Goal: Information Seeking & Learning: Learn about a topic

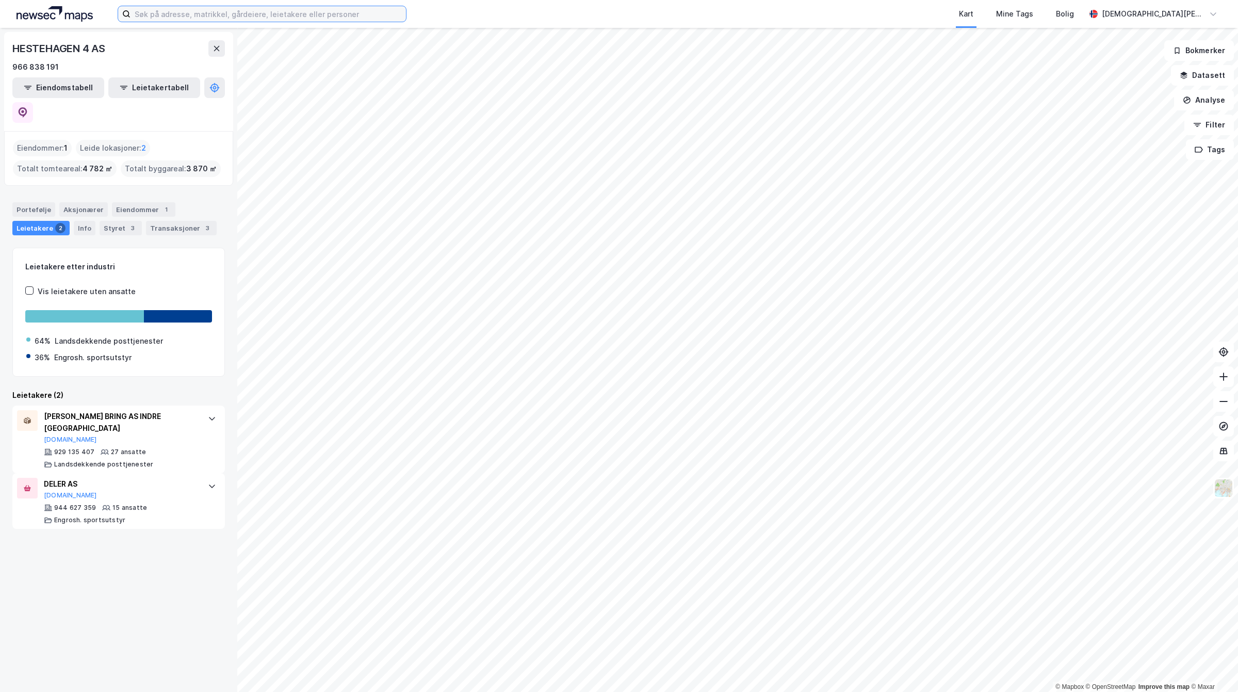
click at [191, 16] on input at bounding box center [269, 13] width 276 height 15
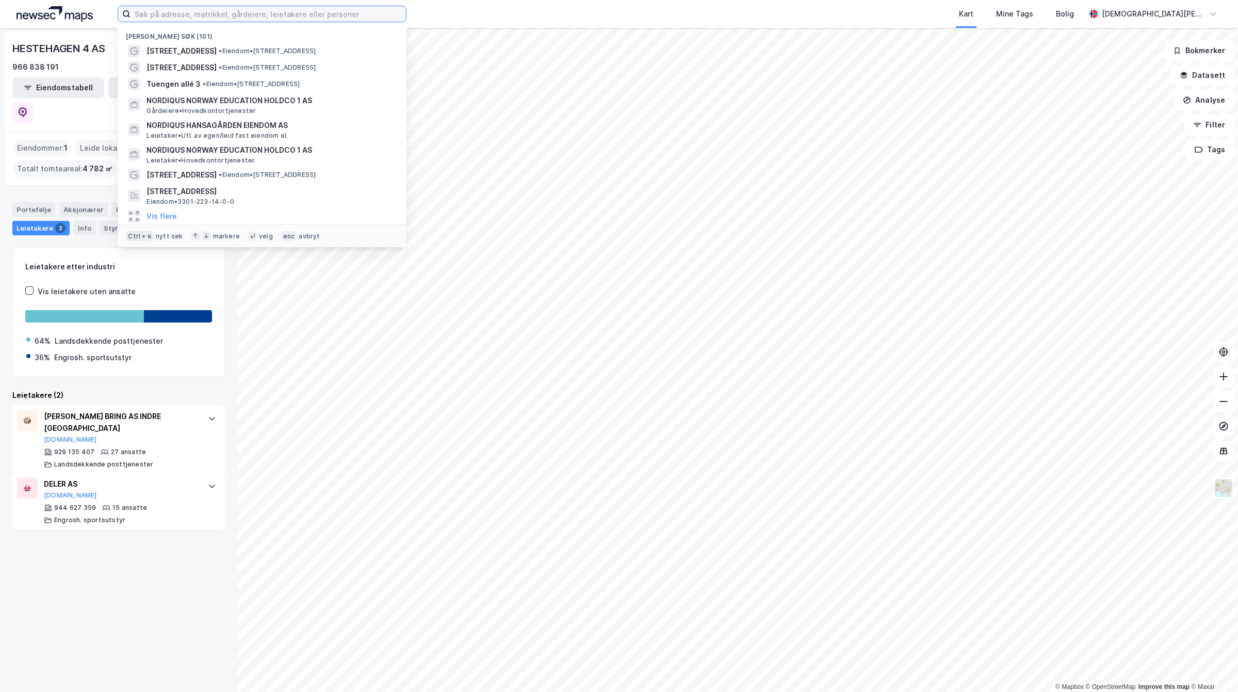
click at [279, 20] on input at bounding box center [269, 13] width 276 height 15
paste input "Pilestredet Park 7,"
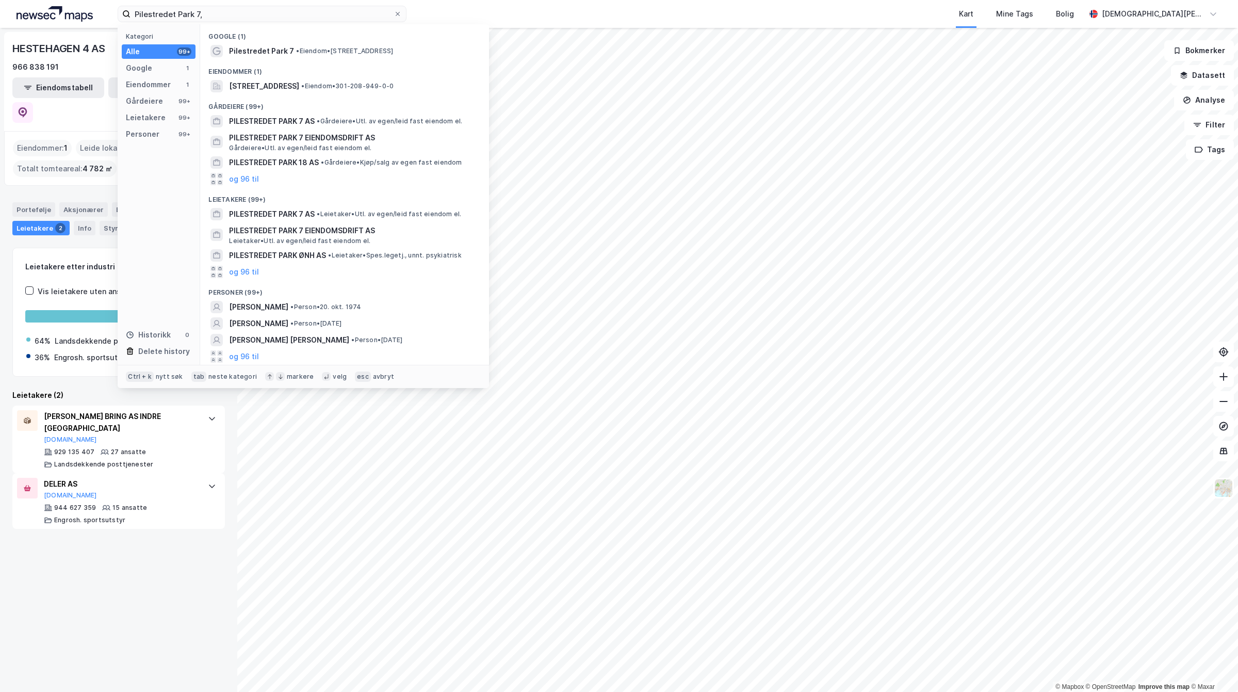
click at [277, 38] on div "Google (1)" at bounding box center [344, 33] width 289 height 19
click at [277, 41] on div "Google (1)" at bounding box center [344, 33] width 289 height 19
click at [284, 74] on div "Eiendommer (1)" at bounding box center [344, 68] width 289 height 19
click at [286, 89] on span "[STREET_ADDRESS]" at bounding box center [264, 86] width 70 height 12
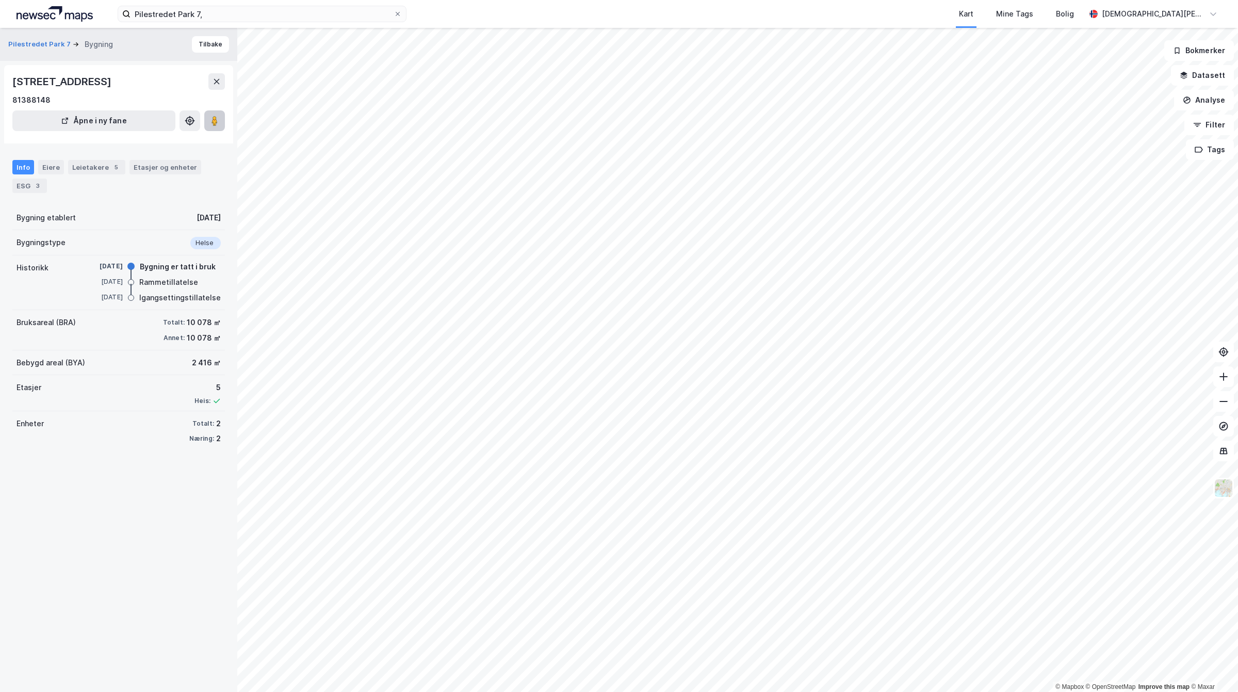
click at [212, 122] on image at bounding box center [215, 121] width 6 height 10
drag, startPoint x: 111, startPoint y: 160, endPoint x: 104, endPoint y: 174, distance: 15.5
click at [109, 163] on div "Leietakere 5" at bounding box center [96, 167] width 57 height 14
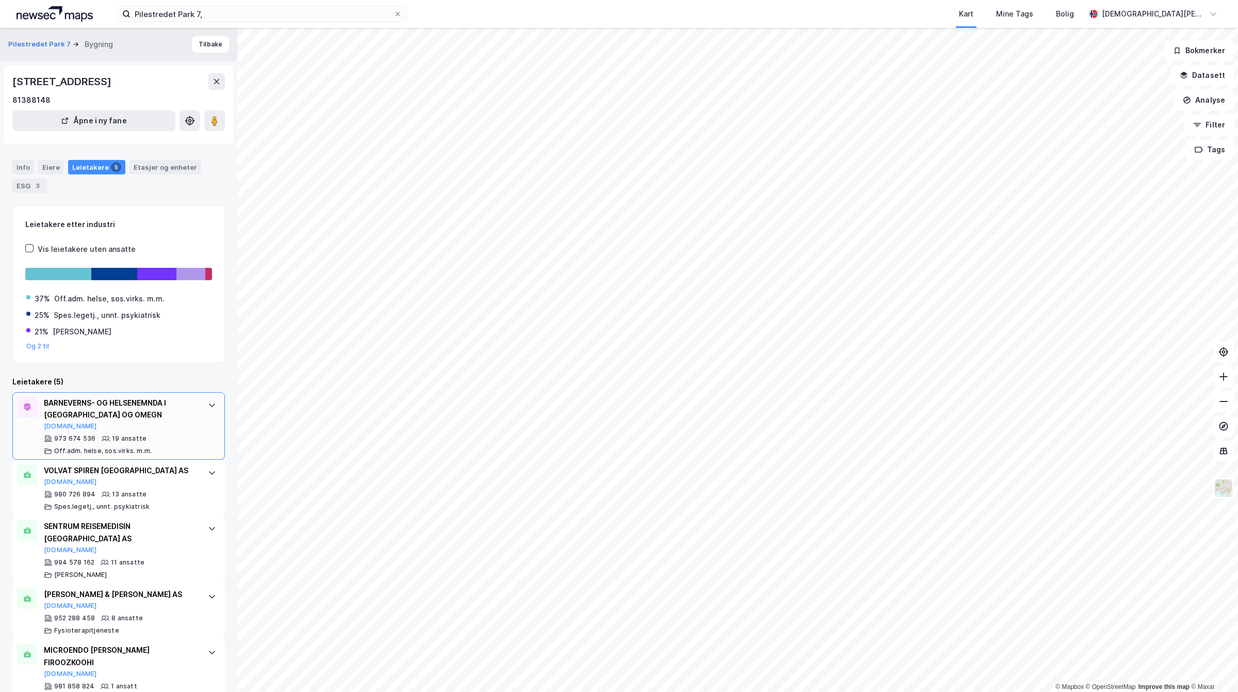
click at [150, 415] on div "BARNEVERNS- OG HELSENEMNDA I [GEOGRAPHIC_DATA] OG OMEGN" at bounding box center [121, 409] width 154 height 25
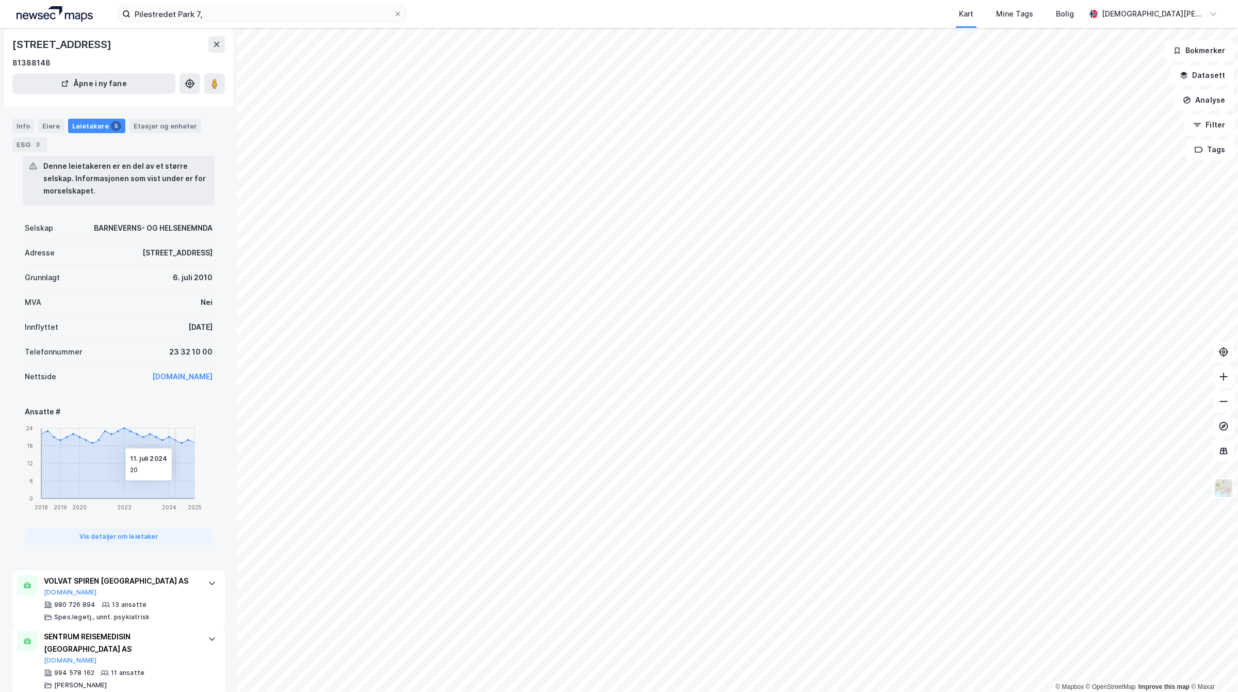
scroll to position [436, 0]
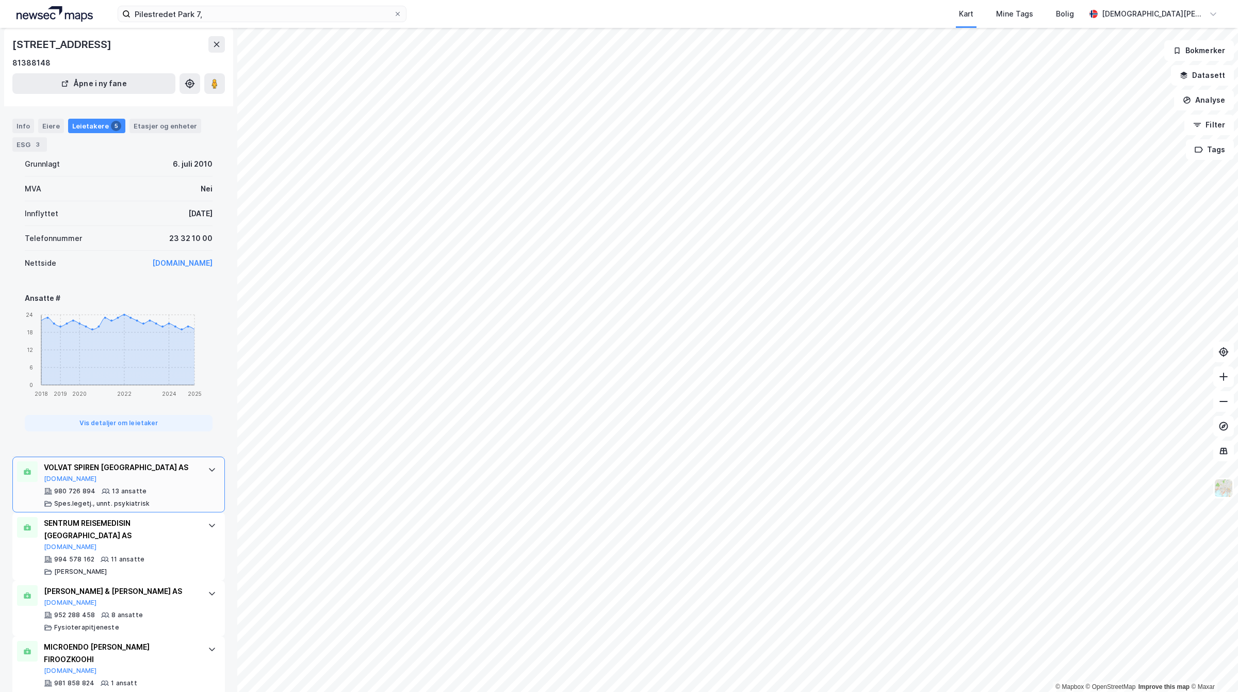
click at [143, 496] on div "980 726 894 13 ansatte Spes.legetj., unnt. psykiatrisk" at bounding box center [121, 497] width 154 height 21
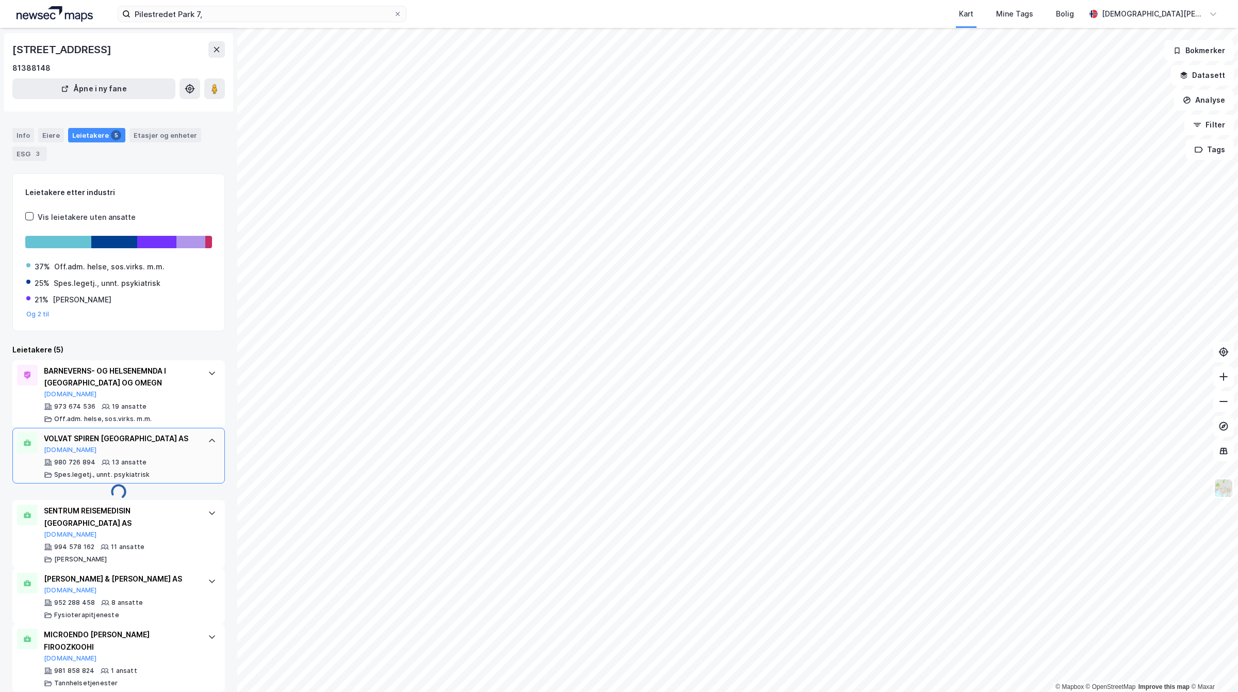
scroll to position [20, 0]
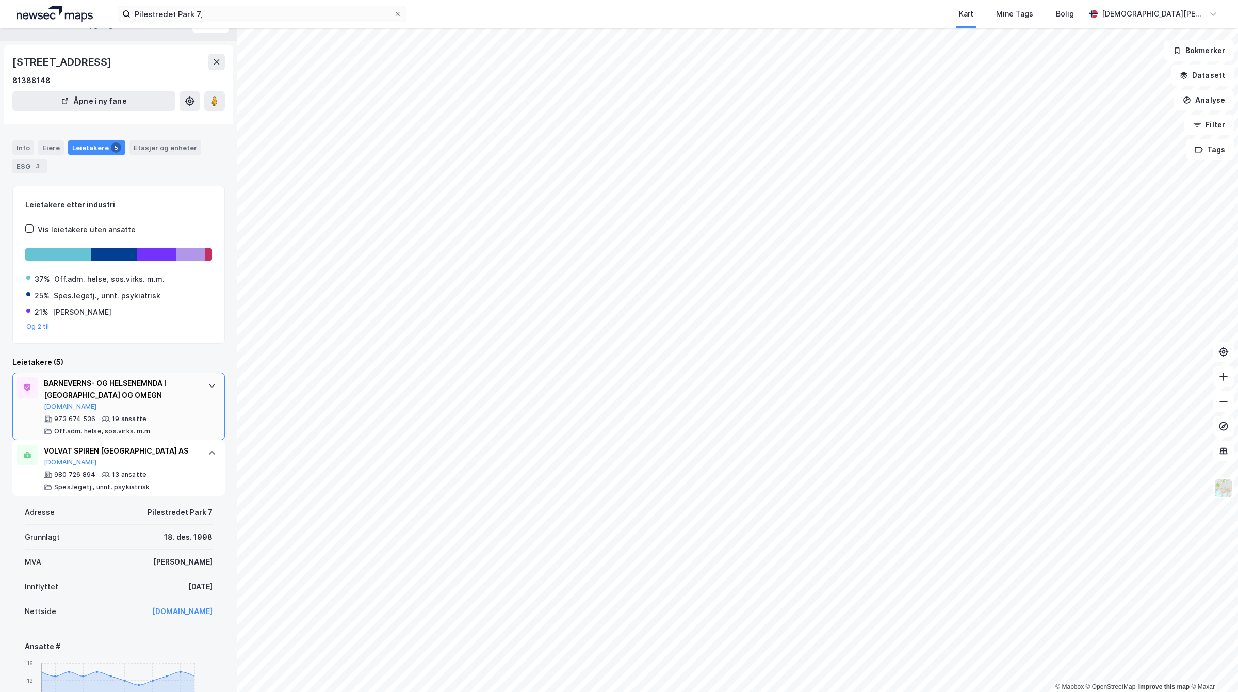
click at [153, 394] on div "BARNEVERNS- OG HELSENEMNDA I [GEOGRAPHIC_DATA] OG OMEGN" at bounding box center [121, 389] width 154 height 25
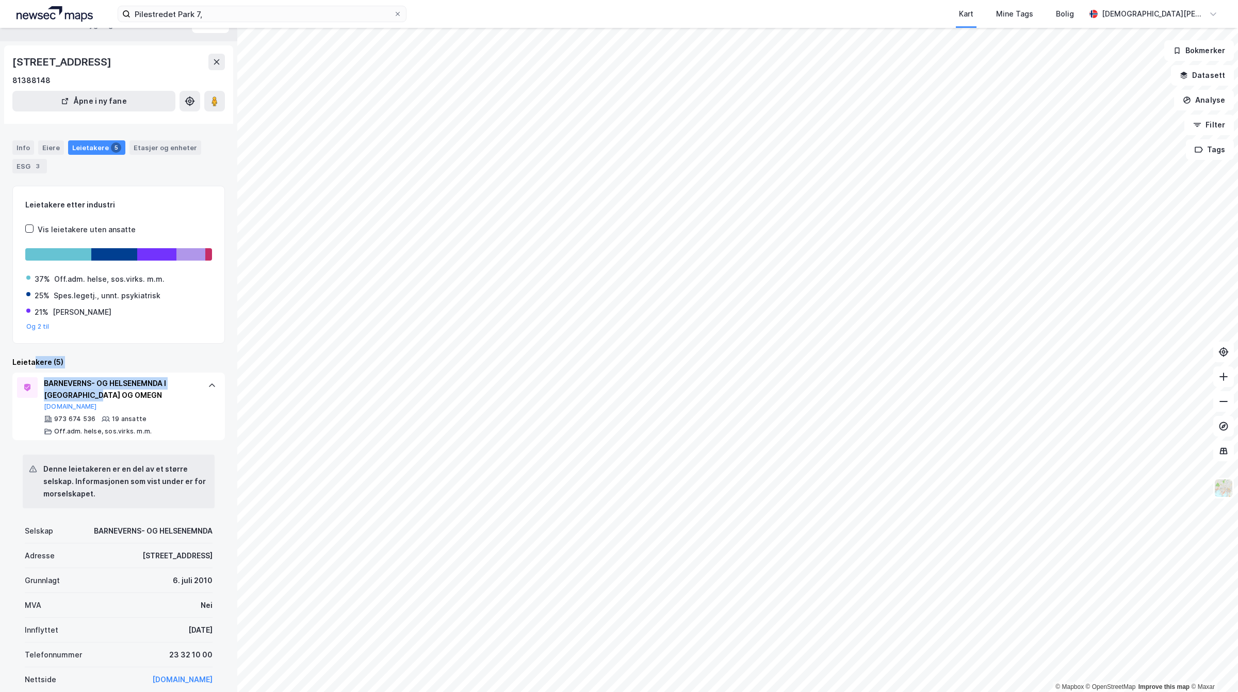
drag, startPoint x: 115, startPoint y: 395, endPoint x: 35, endPoint y: 365, distance: 84.9
click at [135, 421] on div "19 ansatte" at bounding box center [129, 419] width 35 height 8
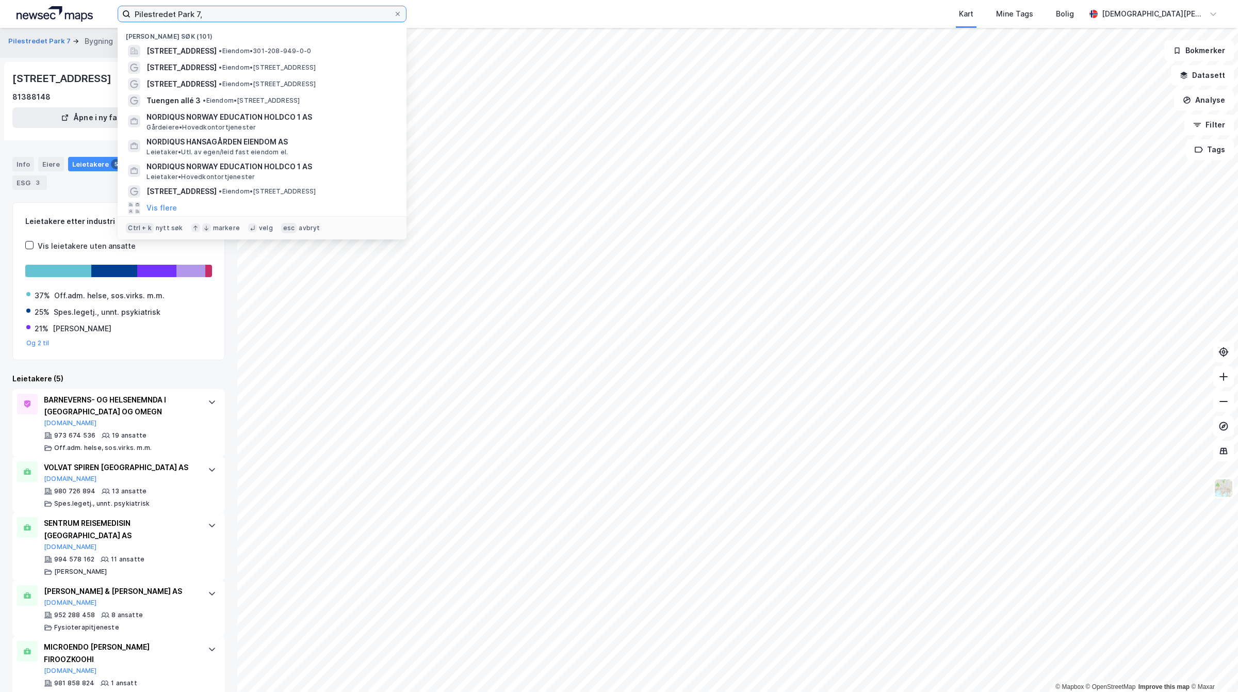
drag, startPoint x: 285, startPoint y: 16, endPoint x: 0, endPoint y: -51, distance: 292.6
click at [0, 0] on html "Pilestredet Park [STREET_ADDRESS][PERSON_NAME] • Eiendom • 301-208-949-0-0 [STR…" at bounding box center [619, 346] width 1238 height 692
paste input "[PERSON_NAME] AS"
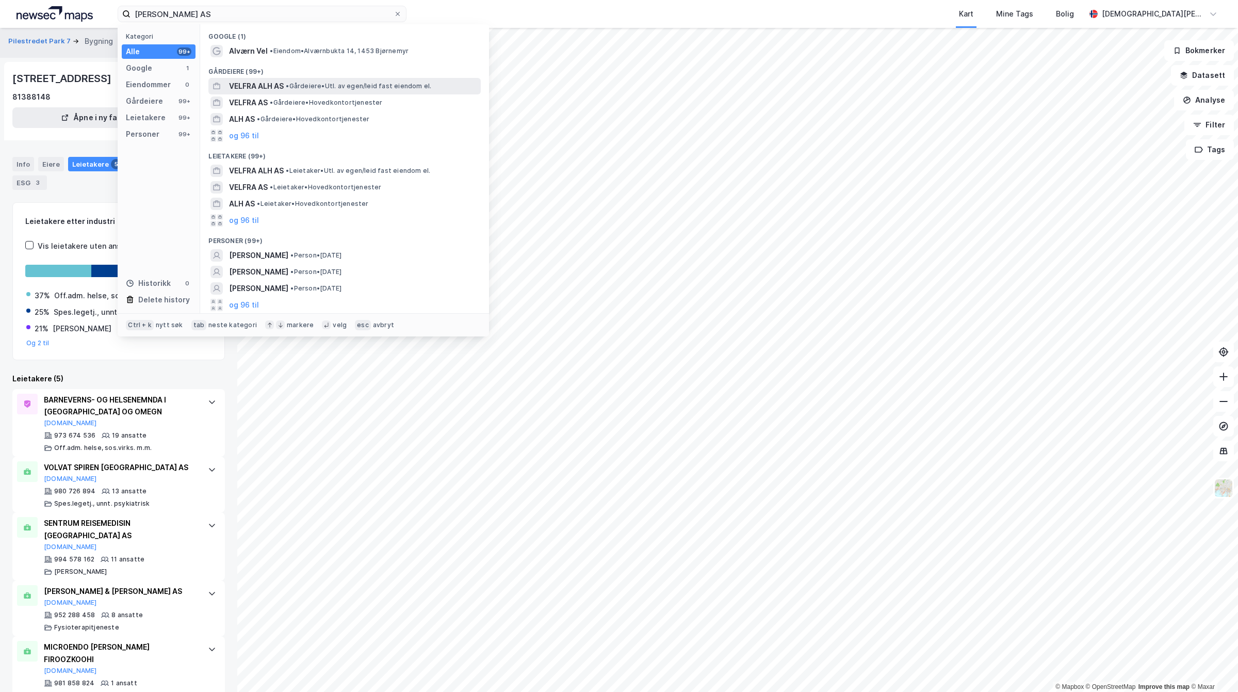
click at [295, 88] on span "• Gårdeiere • Utl. av egen/leid fast eiendom el." at bounding box center [359, 86] width 146 height 8
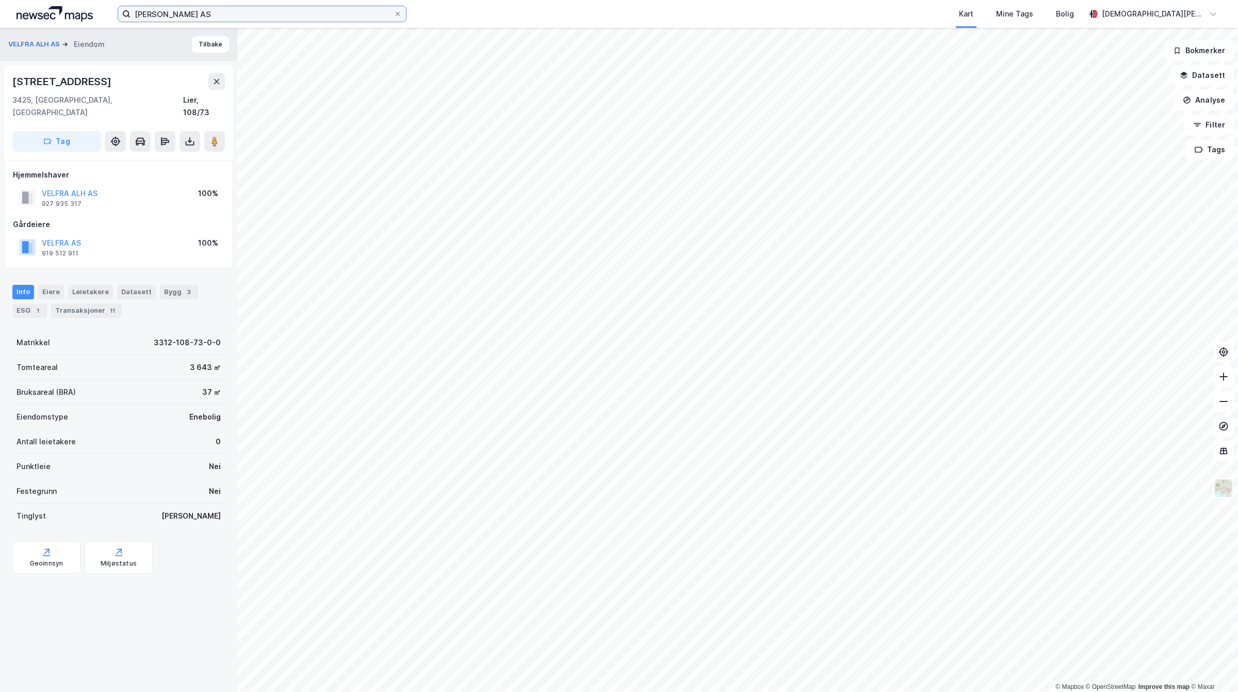
click at [245, 12] on input "[PERSON_NAME] AS" at bounding box center [262, 13] width 263 height 15
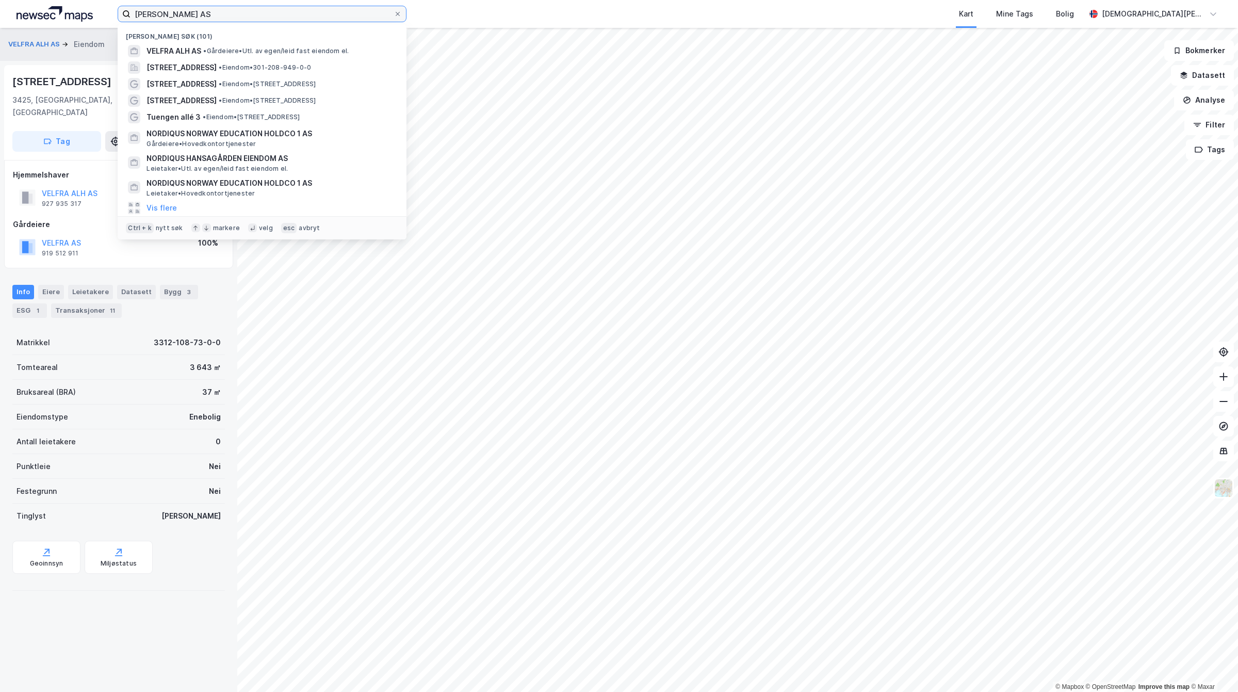
click at [245, 12] on input "[PERSON_NAME] AS" at bounding box center [262, 13] width 263 height 15
paste input "Helsebygg Jeløya"
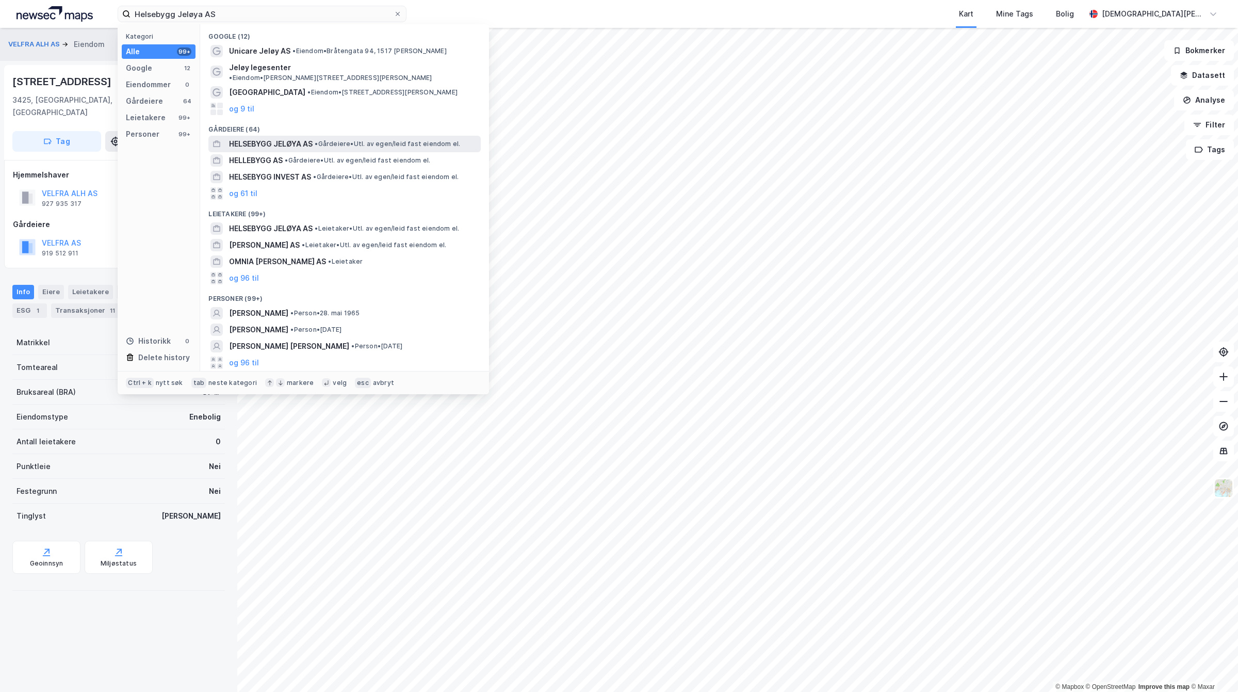
click at [271, 138] on span "HELSEBYGG JELØYA AS" at bounding box center [271, 144] width 84 height 12
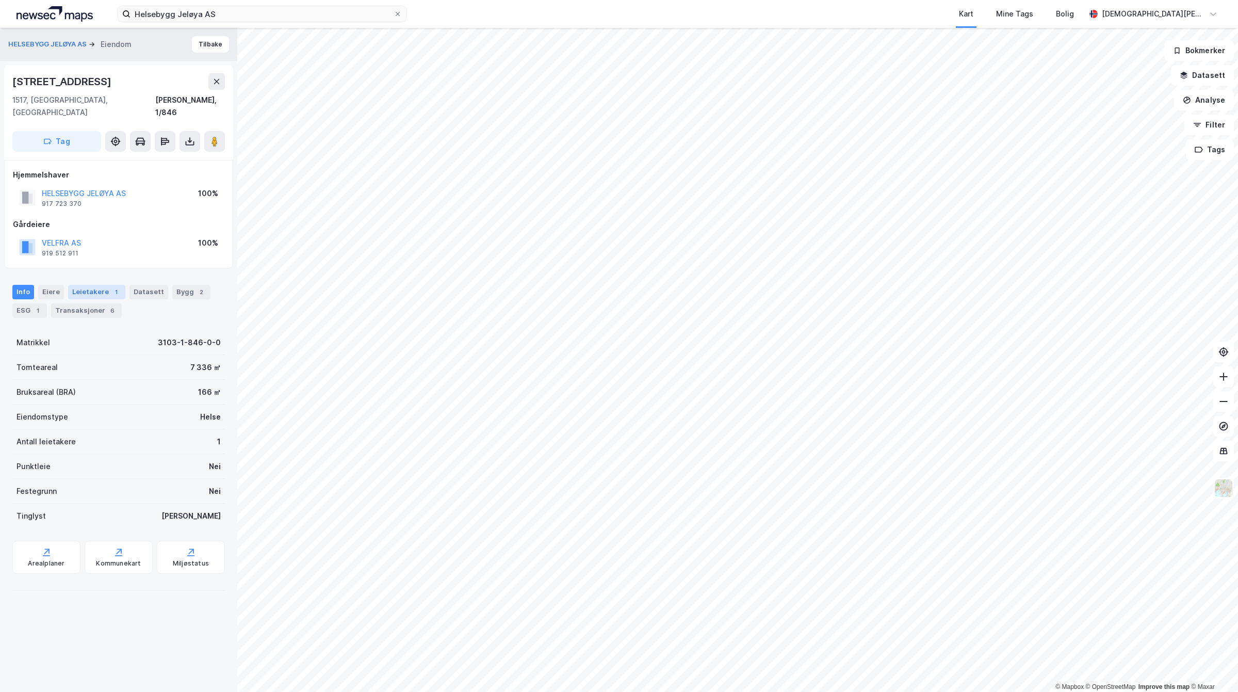
click at [90, 285] on div "Leietakere 1" at bounding box center [96, 292] width 57 height 14
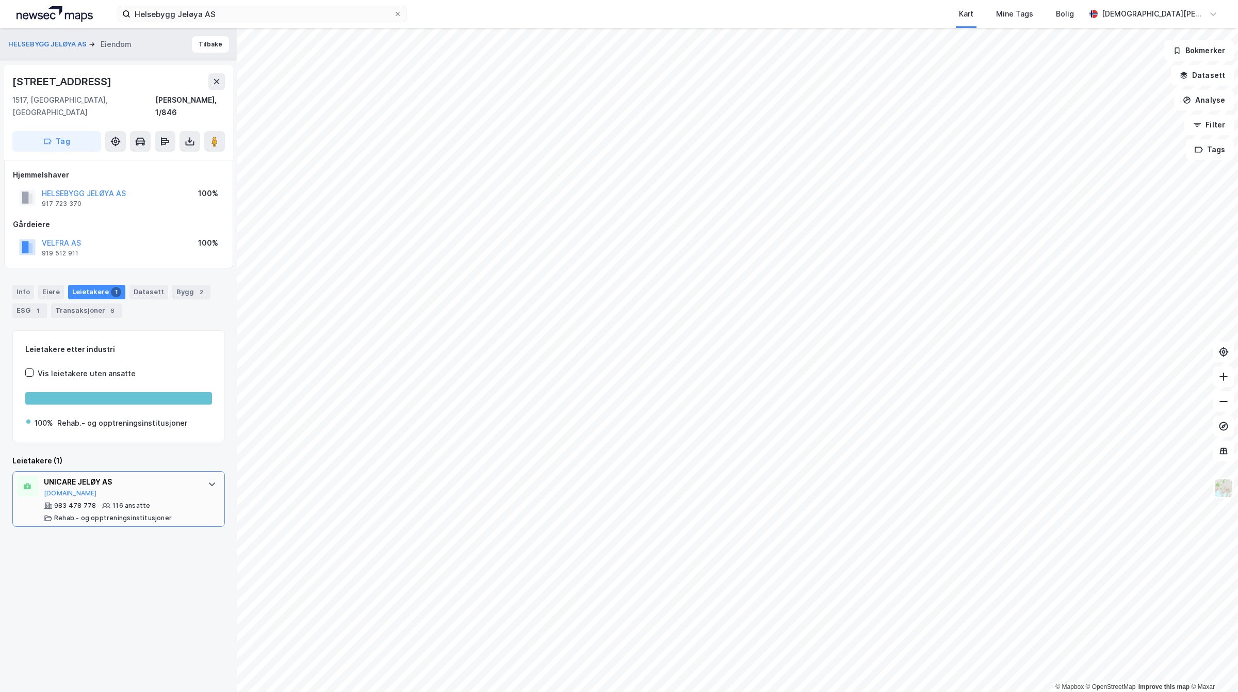
click at [114, 481] on div "UNICARE JELØY AS [DOMAIN_NAME]" at bounding box center [121, 487] width 154 height 22
click at [184, 131] on button at bounding box center [190, 141] width 21 height 21
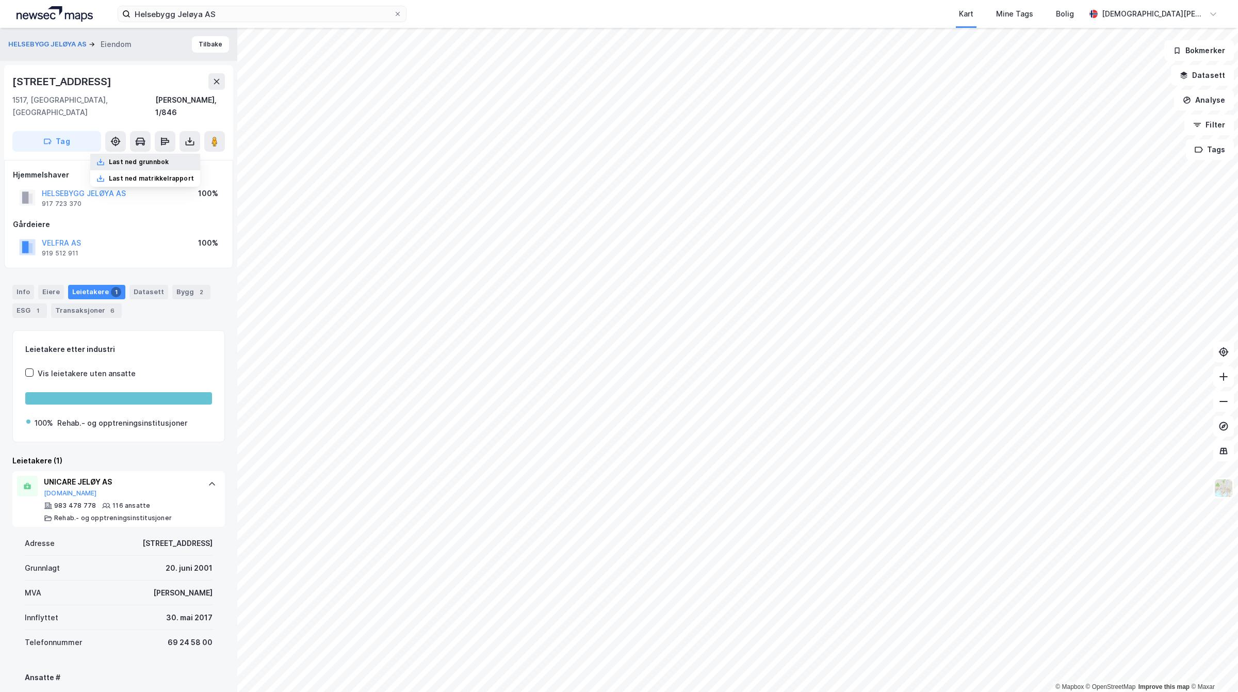
click at [138, 158] on div "Last ned grunnbok" at bounding box center [139, 162] width 60 height 8
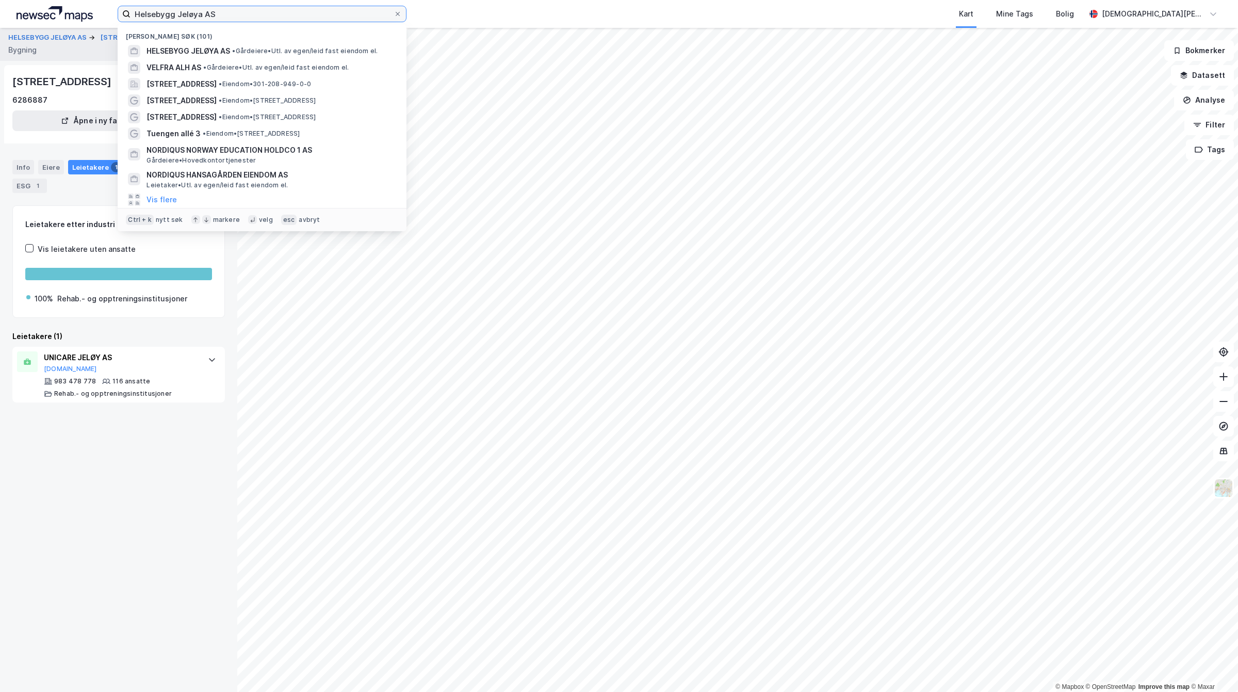
drag, startPoint x: 280, startPoint y: 14, endPoint x: 0, endPoint y: 13, distance: 280.2
click at [0, 13] on div "Helsebygg Jeløya AS Nylige søk (101) HELSEBYGG [GEOGRAPHIC_DATA] AS • Gårdeiere…" at bounding box center [619, 14] width 1238 height 28
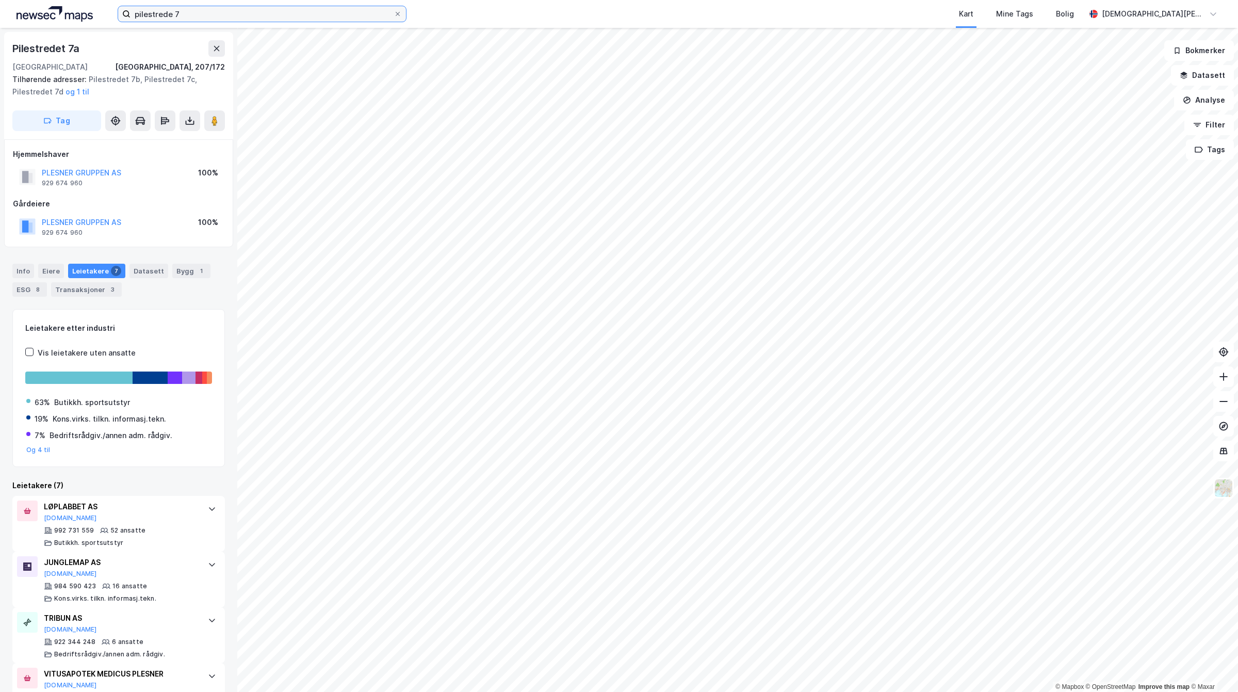
click at [199, 6] on input "pilestrede 7" at bounding box center [262, 13] width 263 height 15
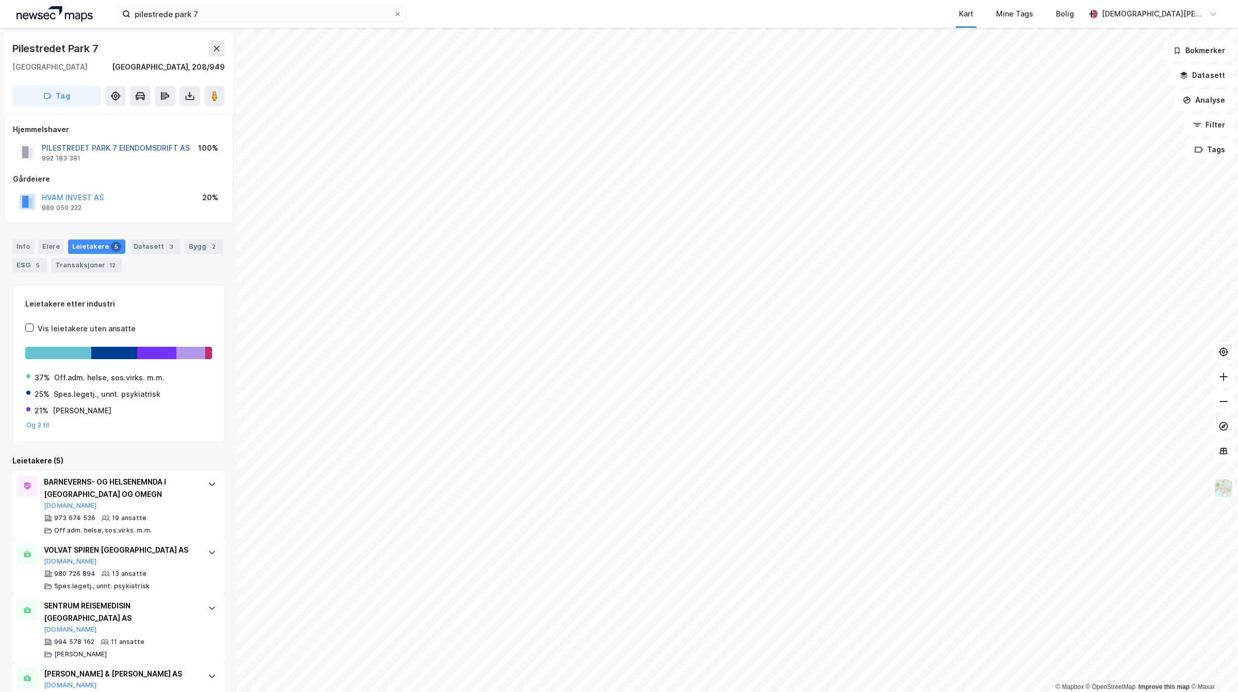
click at [0, 0] on button "PILESTREDET PARK 7 EIENDOMSDRIFT AS" at bounding box center [0, 0] width 0 height 0
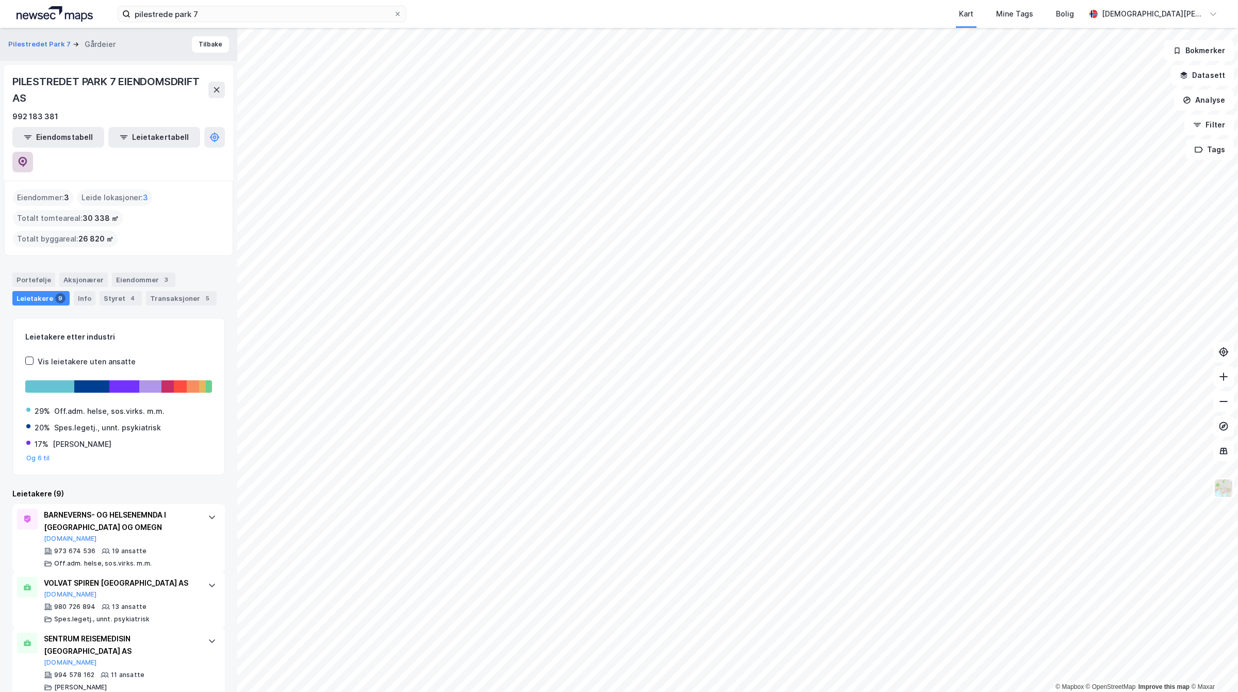
click at [28, 157] on icon at bounding box center [23, 162] width 10 height 10
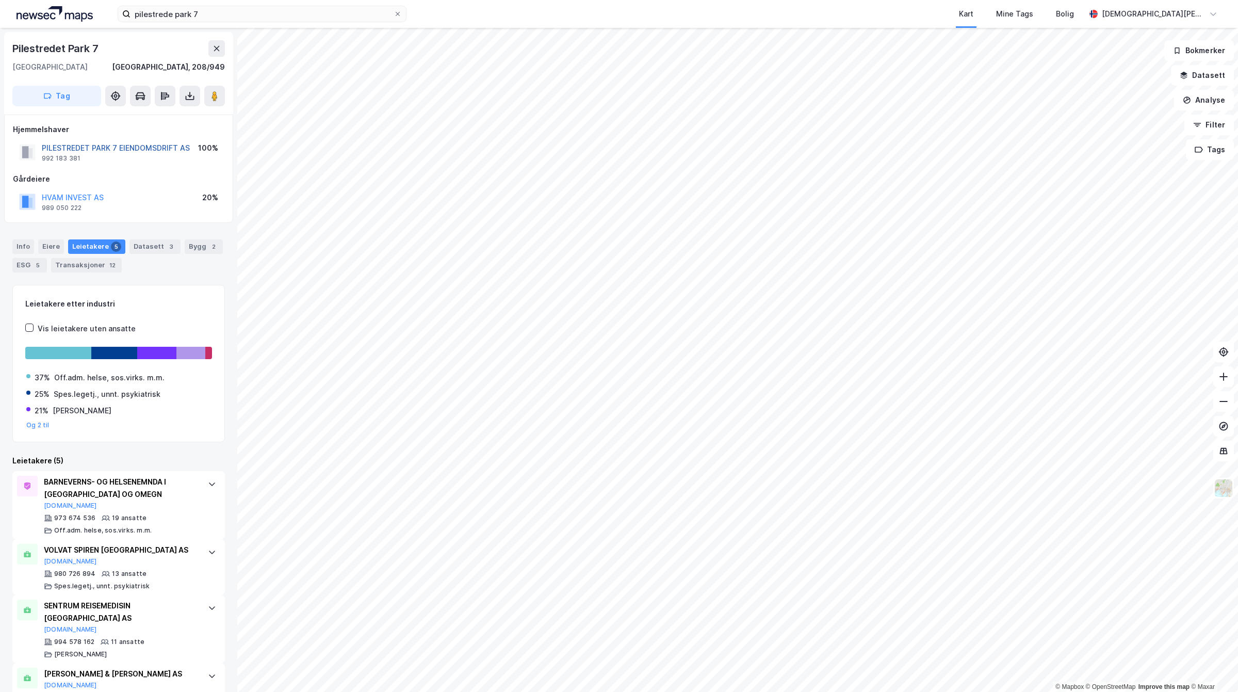
click at [0, 0] on button "PILESTREDET PARK 7 EIENDOMSDRIFT AS" at bounding box center [0, 0] width 0 height 0
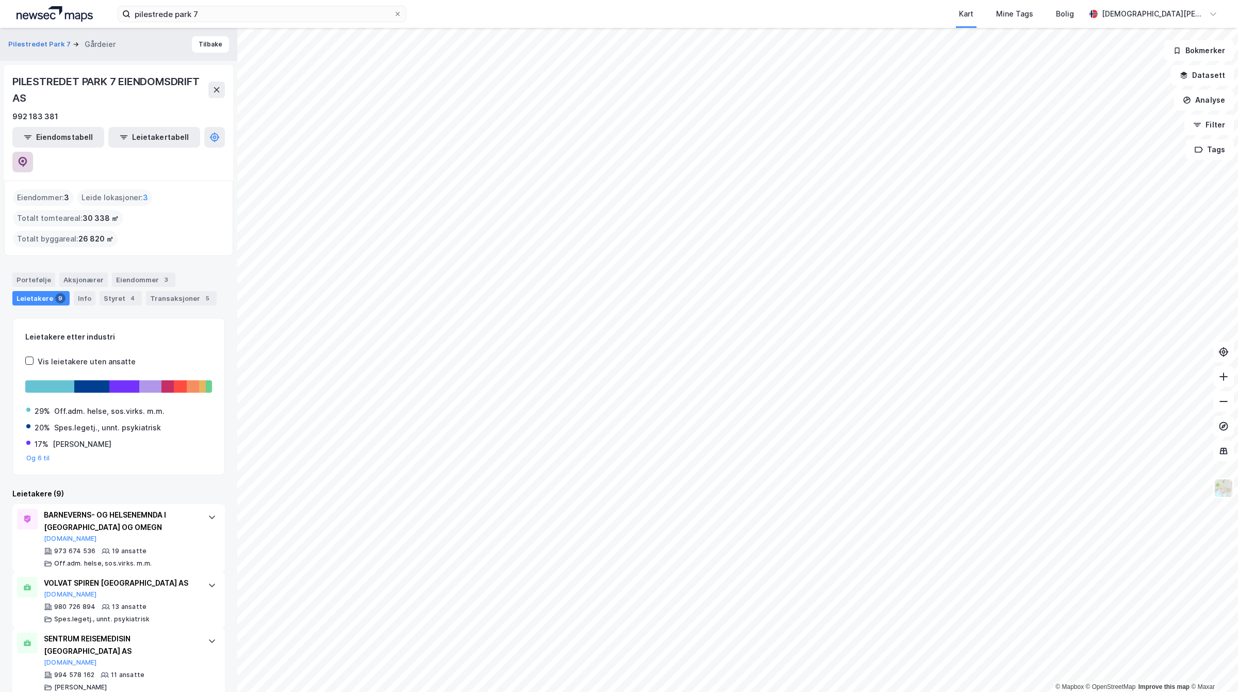
click at [28, 157] on icon at bounding box center [23, 162] width 10 height 10
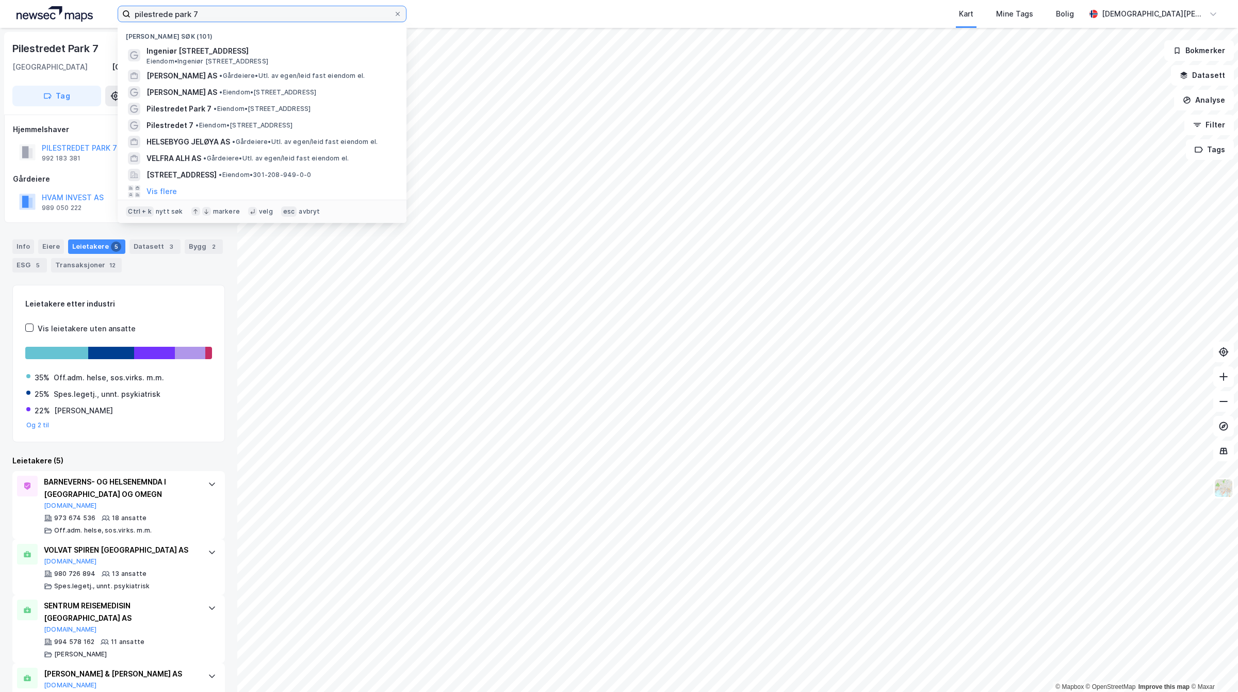
drag, startPoint x: 299, startPoint y: 6, endPoint x: 0, endPoint y: -17, distance: 300.1
click at [0, 0] on html "pilestrede park 7 Nylige søk (101) [STREET_ADDRESS] • [STREET_ADDRESS][PERSON_N…" at bounding box center [619, 346] width 1238 height 692
paste input "[STREET_ADDRESS]"
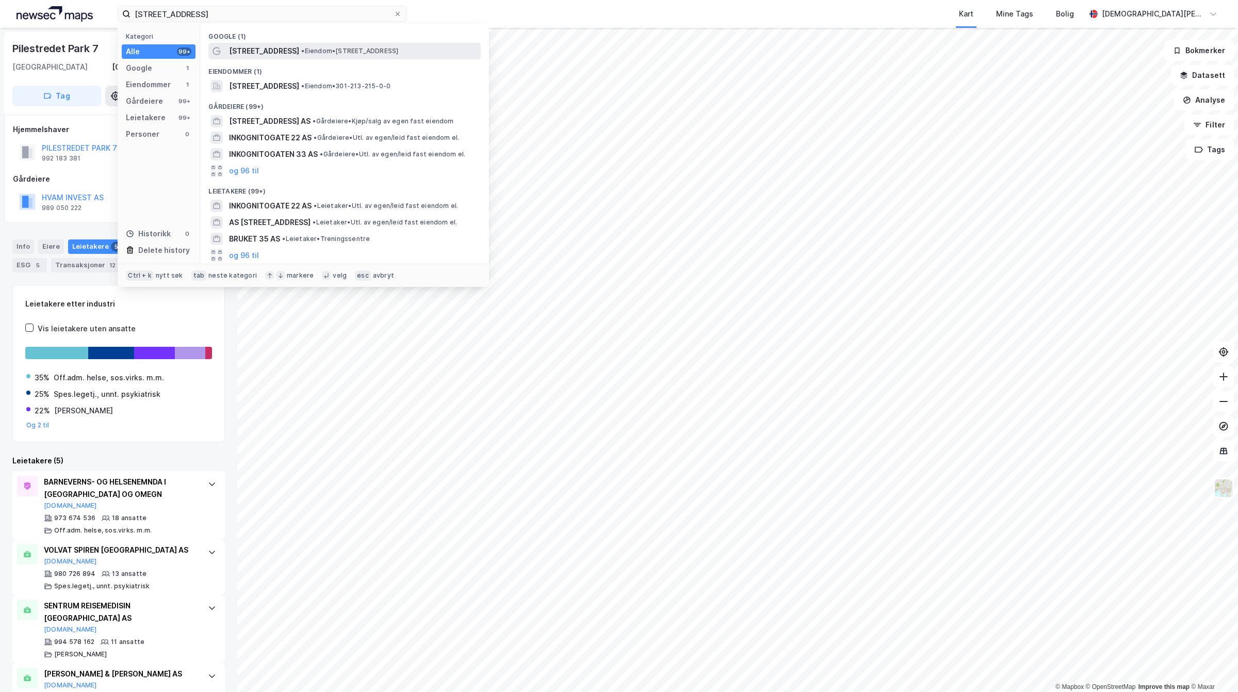
click at [254, 53] on span "[STREET_ADDRESS]" at bounding box center [264, 51] width 70 height 12
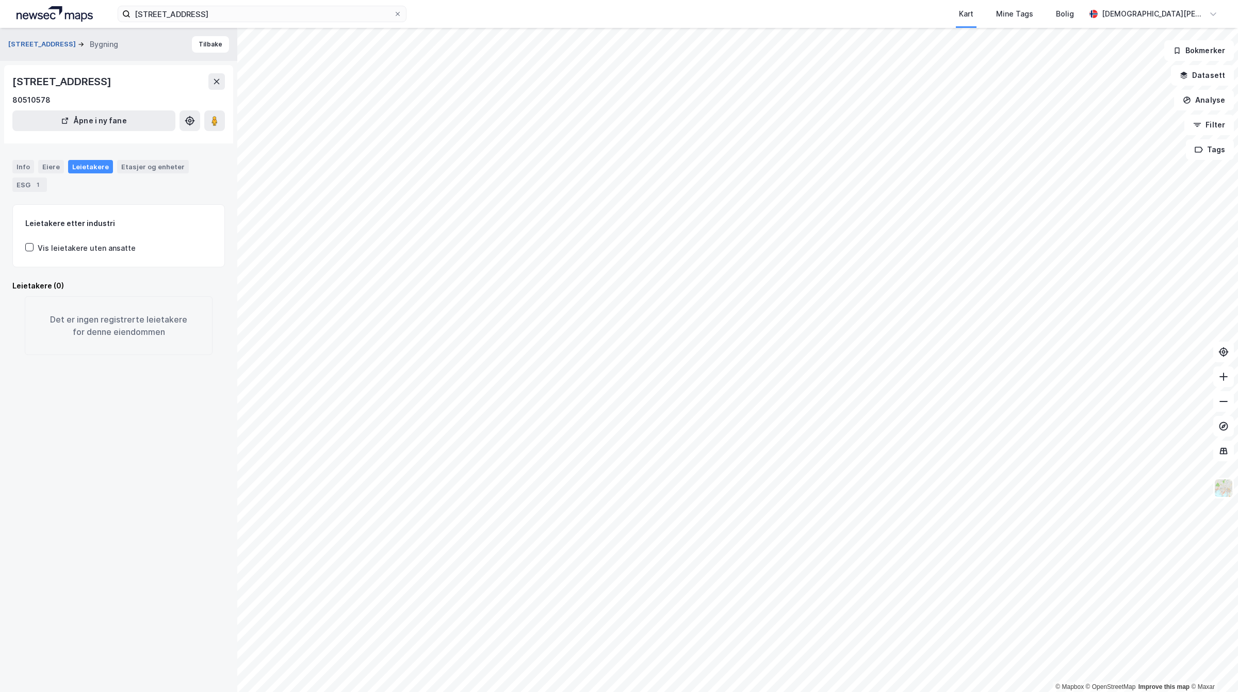
click at [39, 45] on button "[STREET_ADDRESS]" at bounding box center [43, 44] width 70 height 10
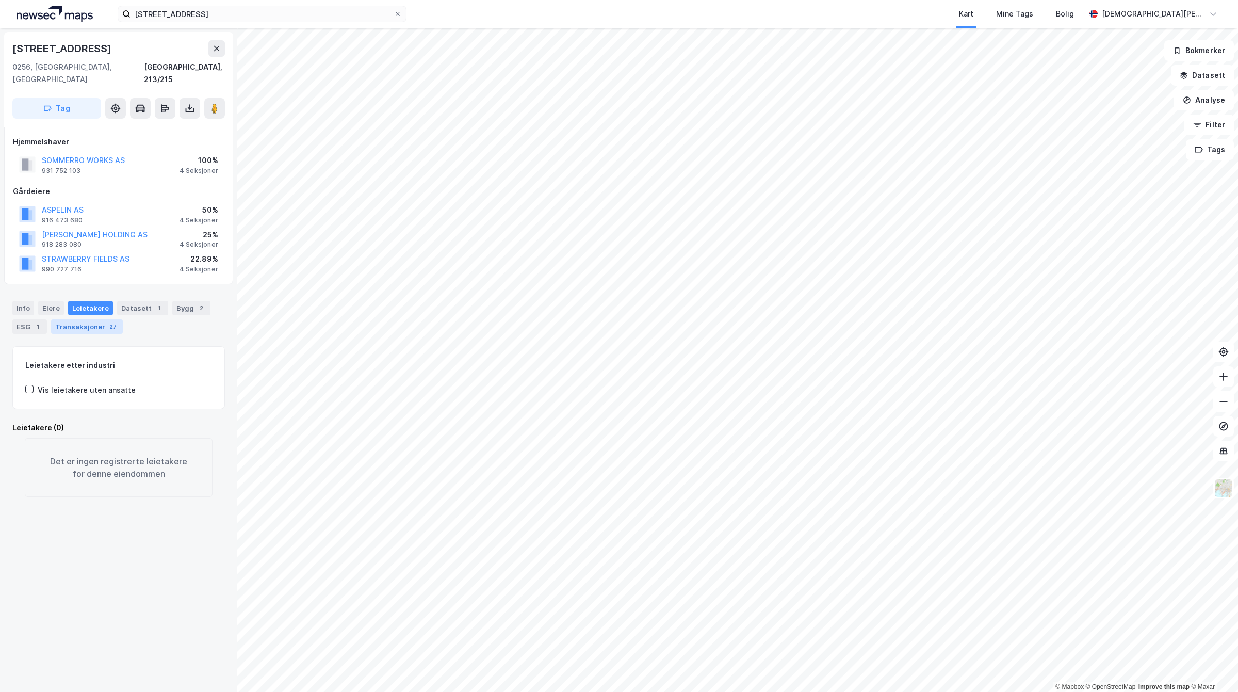
click at [108, 319] on div "Transaksjoner 27" at bounding box center [87, 326] width 72 height 14
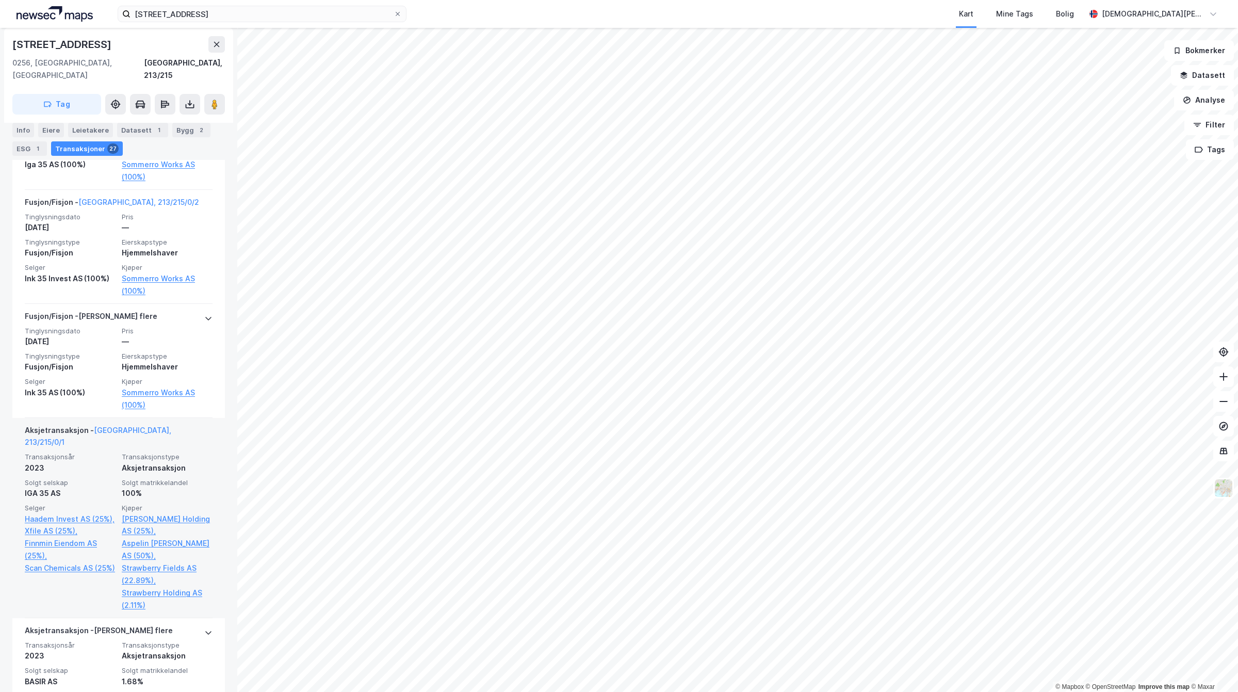
scroll to position [516, 0]
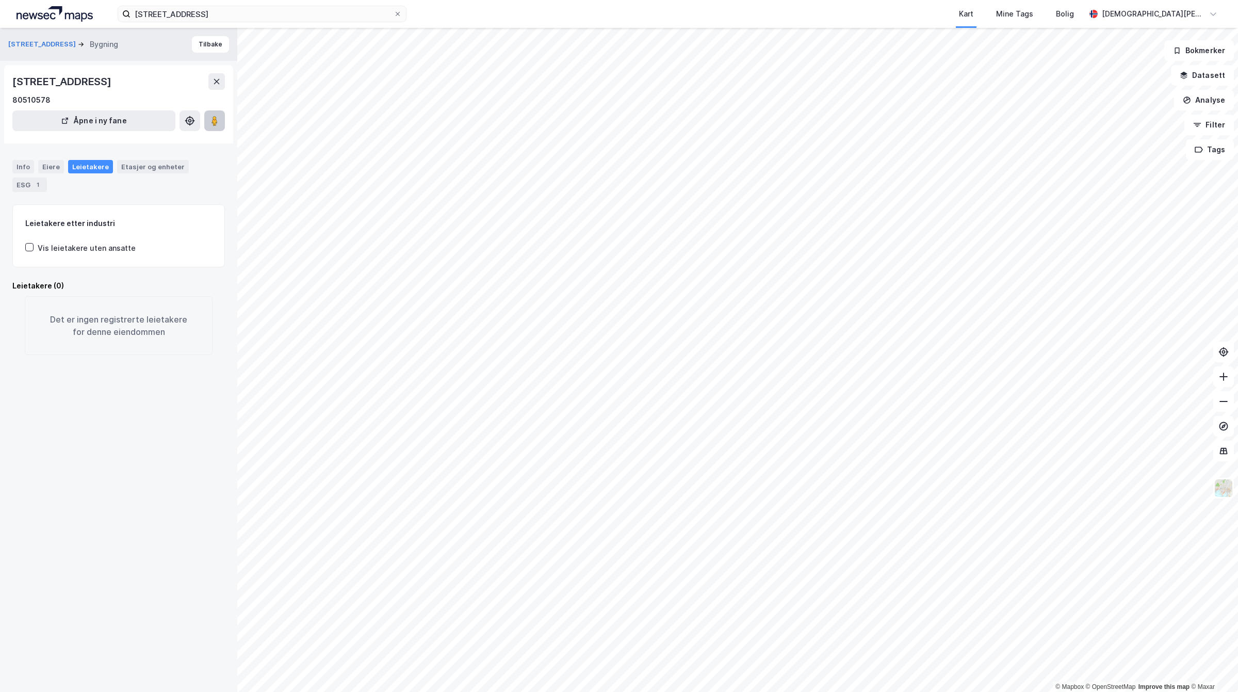
click at [218, 120] on icon at bounding box center [214, 121] width 10 height 10
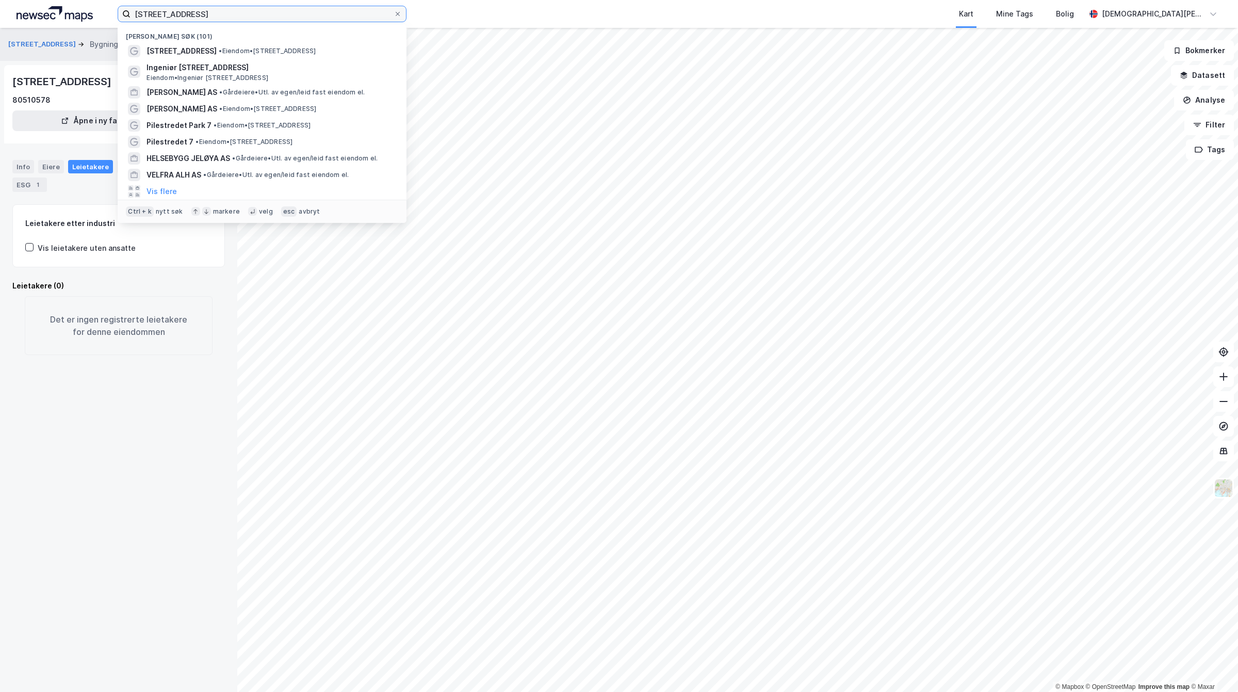
drag, startPoint x: 293, startPoint y: 6, endPoint x: 0, endPoint y: 34, distance: 294.4
click at [0, 34] on div "[STREET_ADDRESS] Nylige søk (101) [STREET_ADDRESS] • Eiendom • [STREET_ADDRESS]…" at bounding box center [619, 346] width 1238 height 692
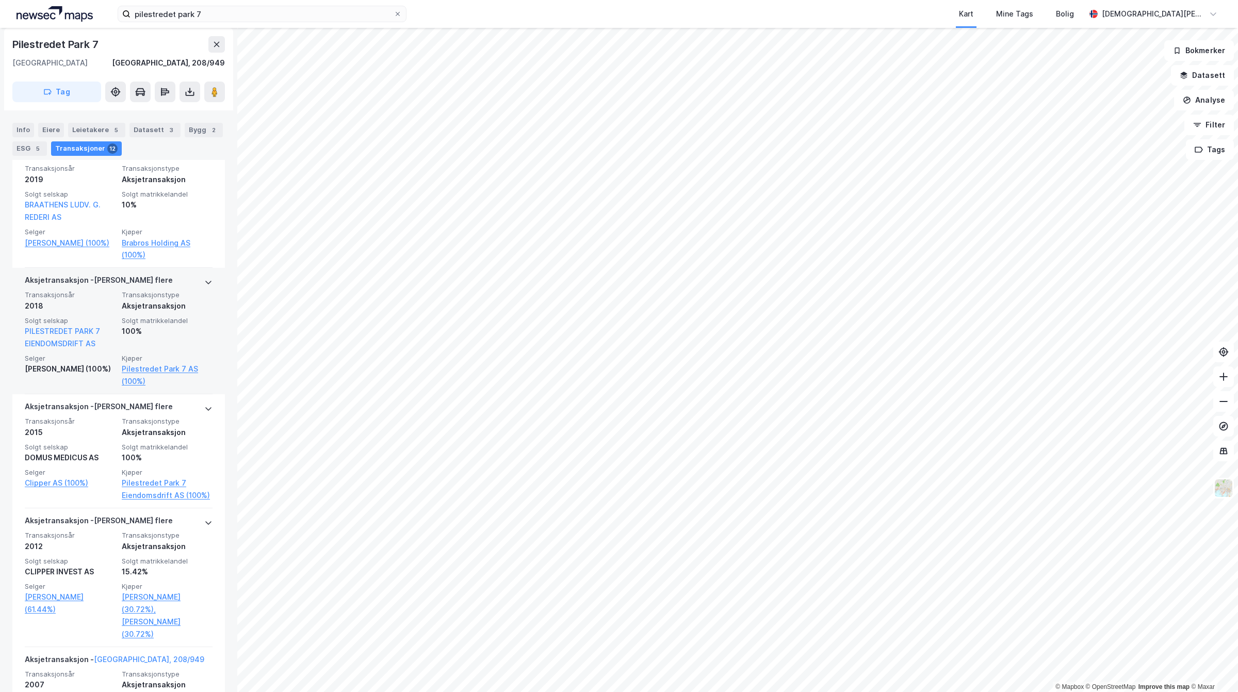
scroll to position [1362, 0]
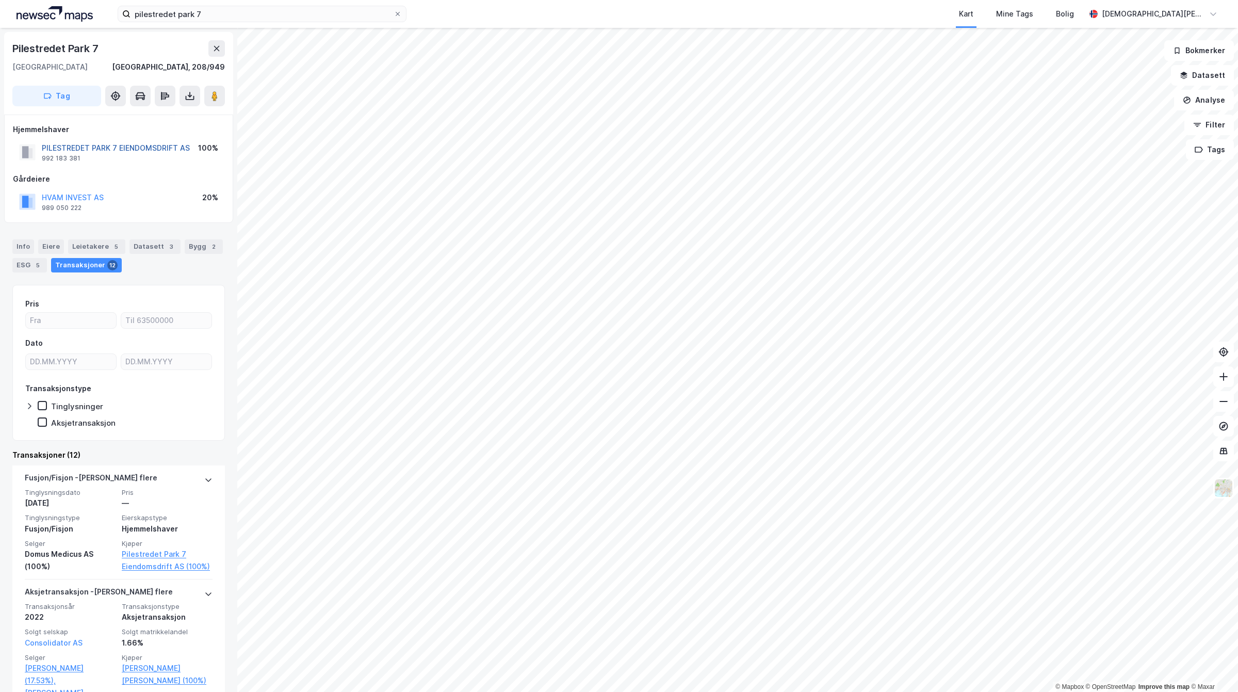
click at [0, 0] on button "PILESTREDET PARK 7 EIENDOMSDRIFT AS" at bounding box center [0, 0] width 0 height 0
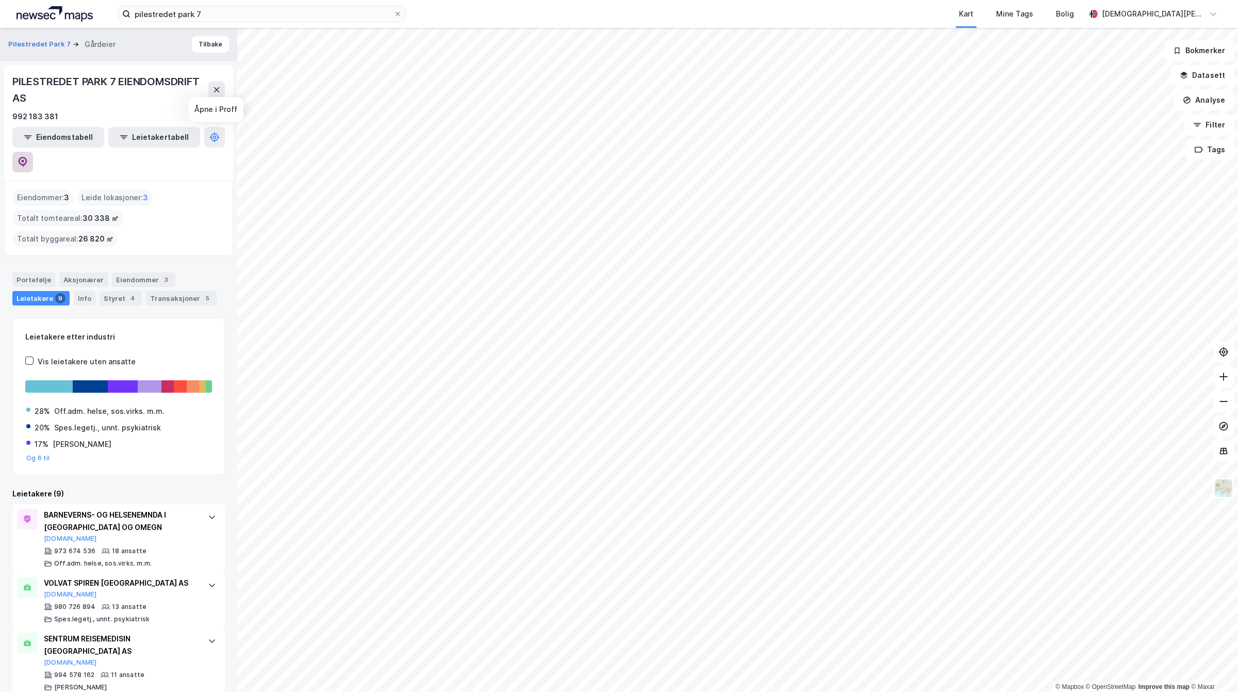
click at [27, 157] on icon at bounding box center [23, 162] width 9 height 10
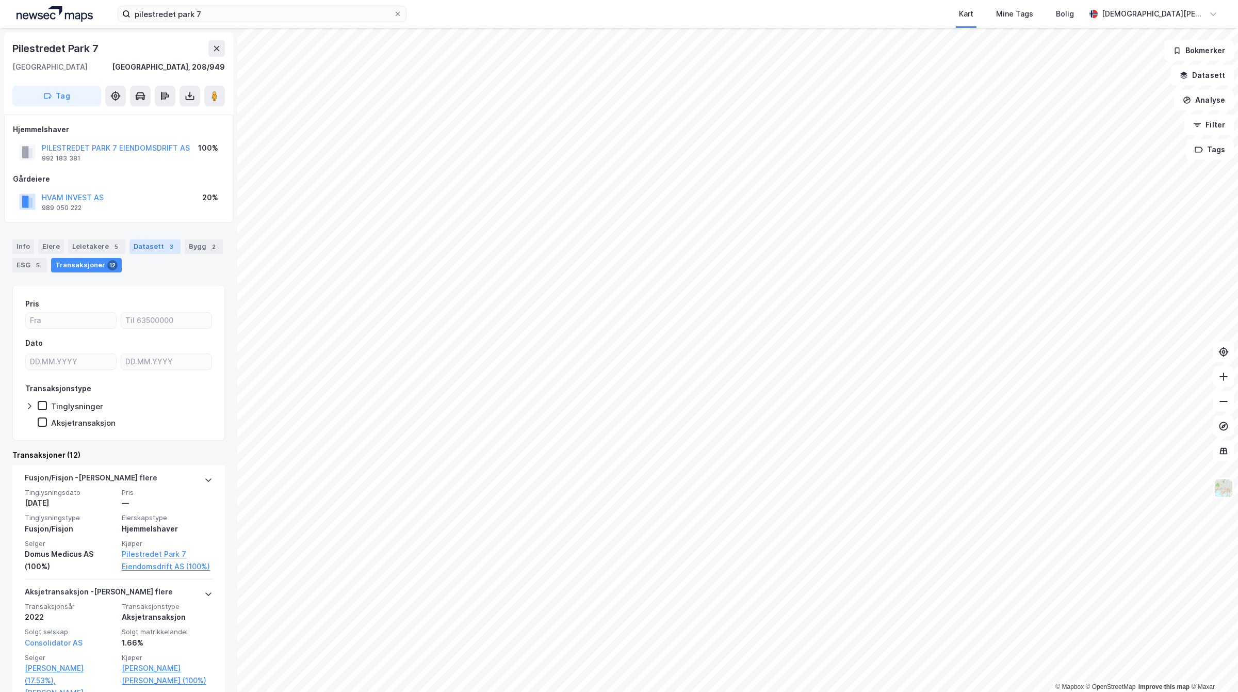
click at [141, 243] on div "Datasett 3" at bounding box center [155, 246] width 51 height 14
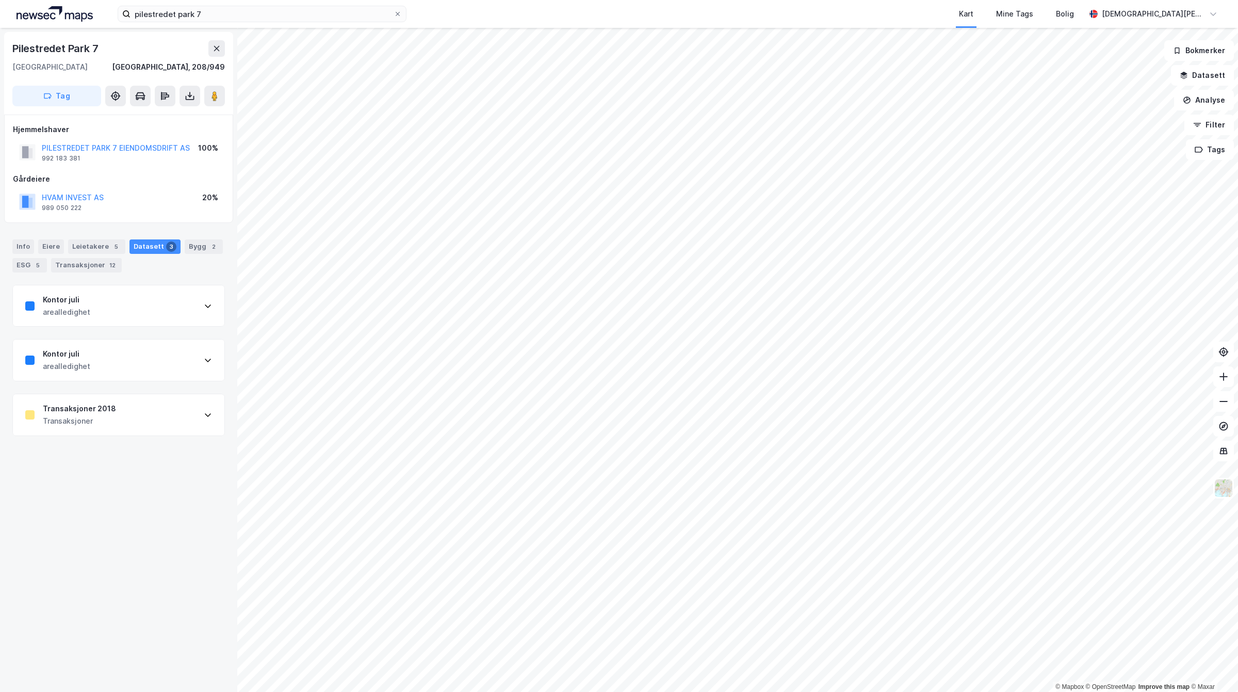
click at [115, 411] on div "Transaksjoner 2018 Transaksjoner" at bounding box center [119, 414] width 212 height 41
click at [117, 401] on div "Transaksjoner 2018 Transaksjoner" at bounding box center [119, 414] width 212 height 41
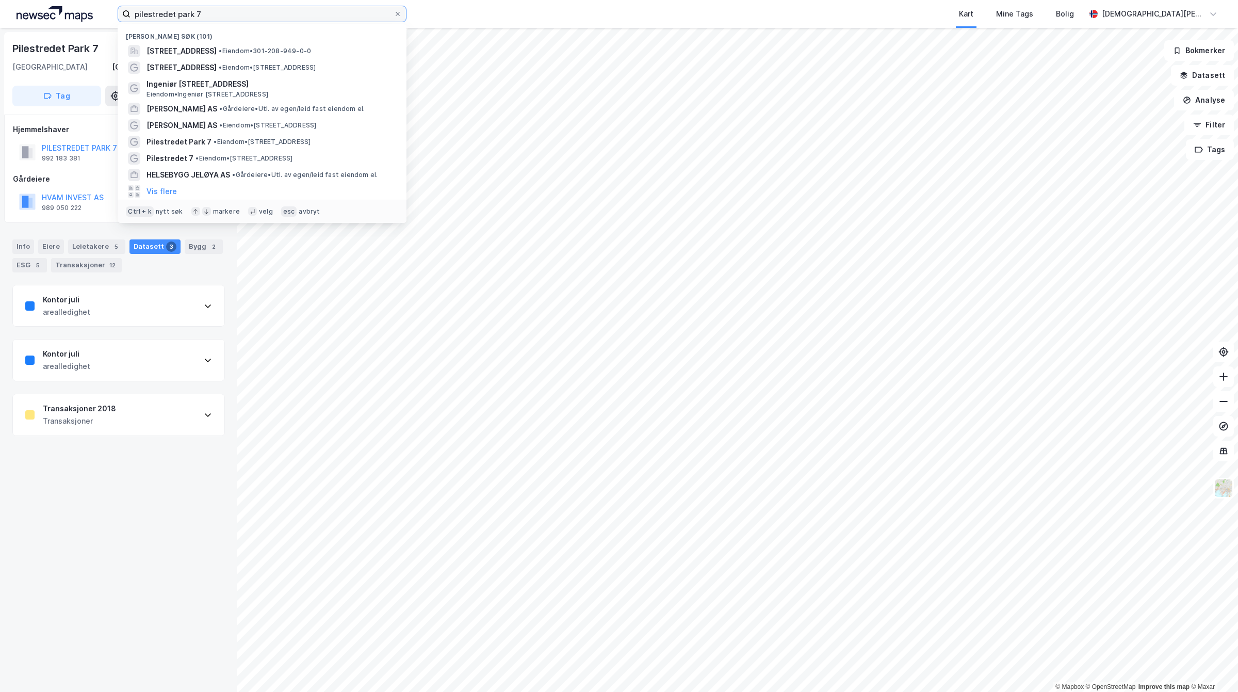
drag, startPoint x: 257, startPoint y: 12, endPoint x: 0, endPoint y: -10, distance: 257.9
click at [0, 0] on html "pilestredet park [STREET_ADDRESS] • Eiendom • 301-208-949-0-0 [STREET_ADDRESS] …" at bounding box center [619, 346] width 1238 height 692
paste input "Alfarvegen 22"
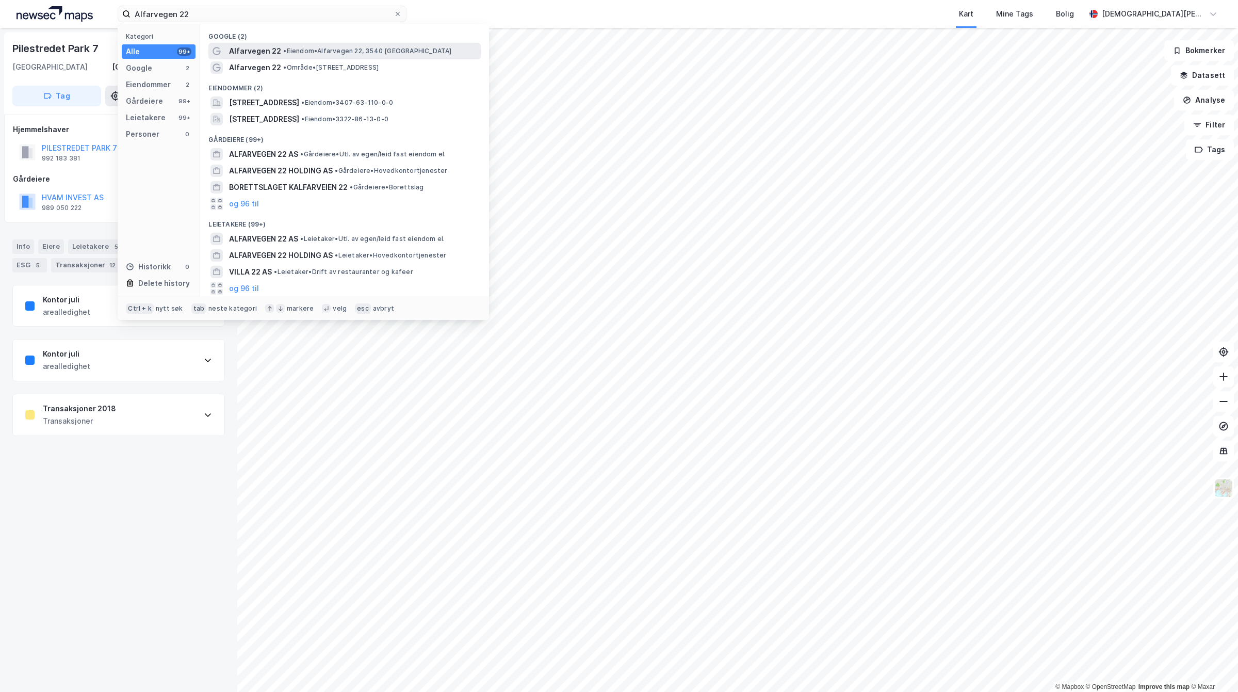
click at [259, 53] on span "Alfarvegen 22" at bounding box center [255, 51] width 52 height 12
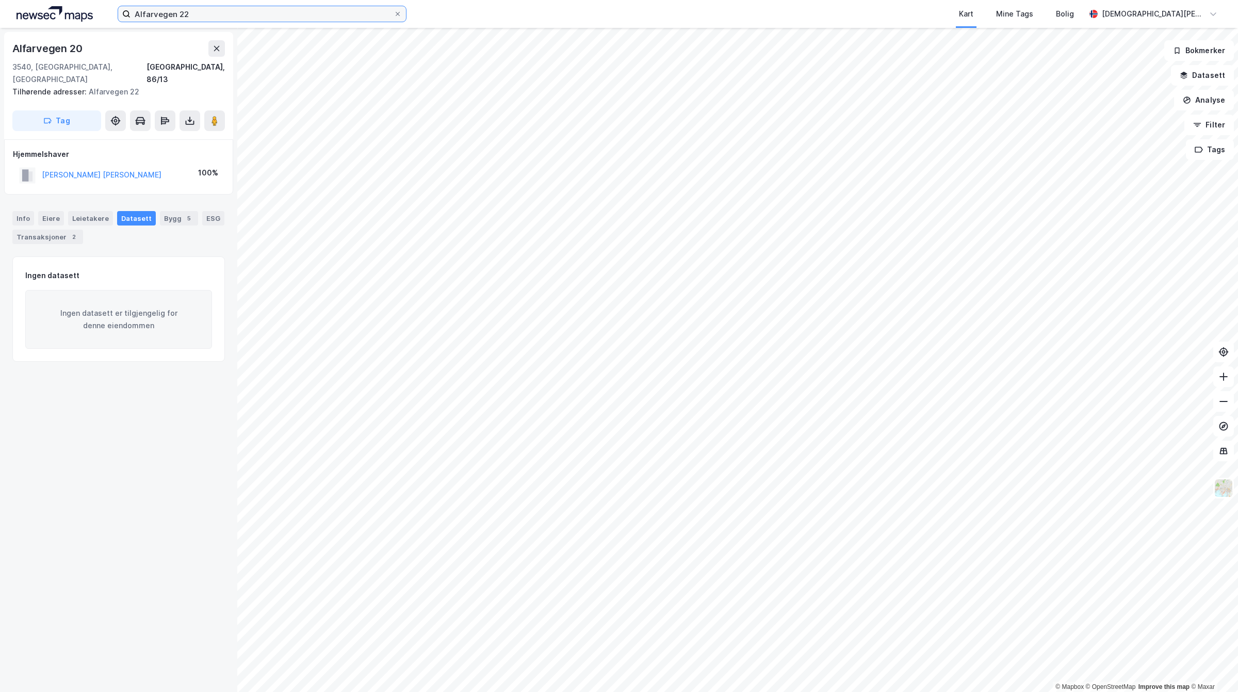
click at [218, 13] on input "Alfarvegen 22" at bounding box center [262, 13] width 263 height 15
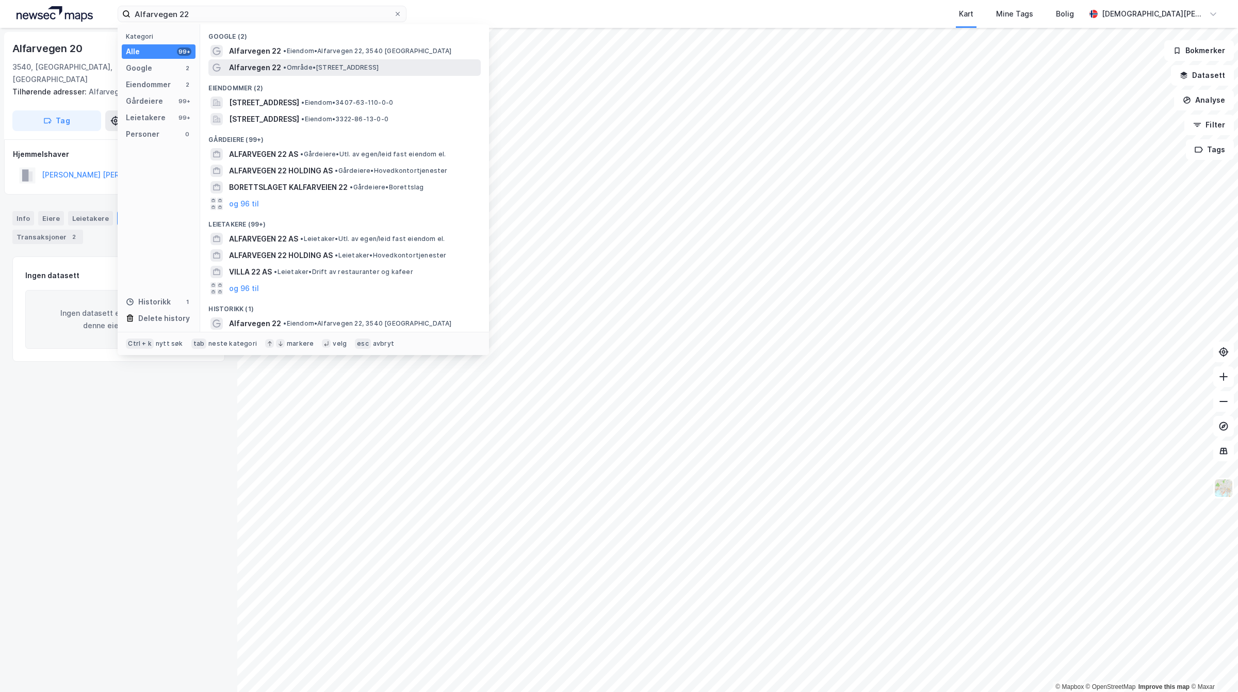
click at [238, 69] on span "Alfarvegen 22" at bounding box center [255, 67] width 52 height 12
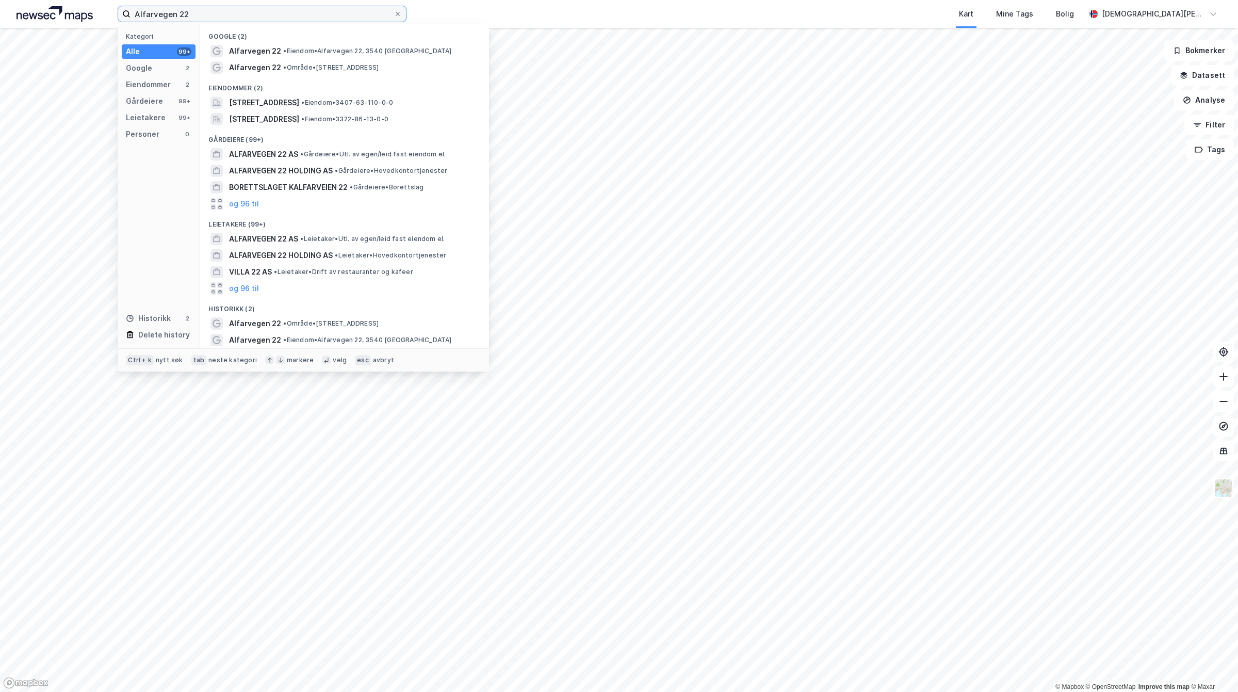
click at [234, 11] on input "Alfarvegen 22" at bounding box center [262, 13] width 263 height 15
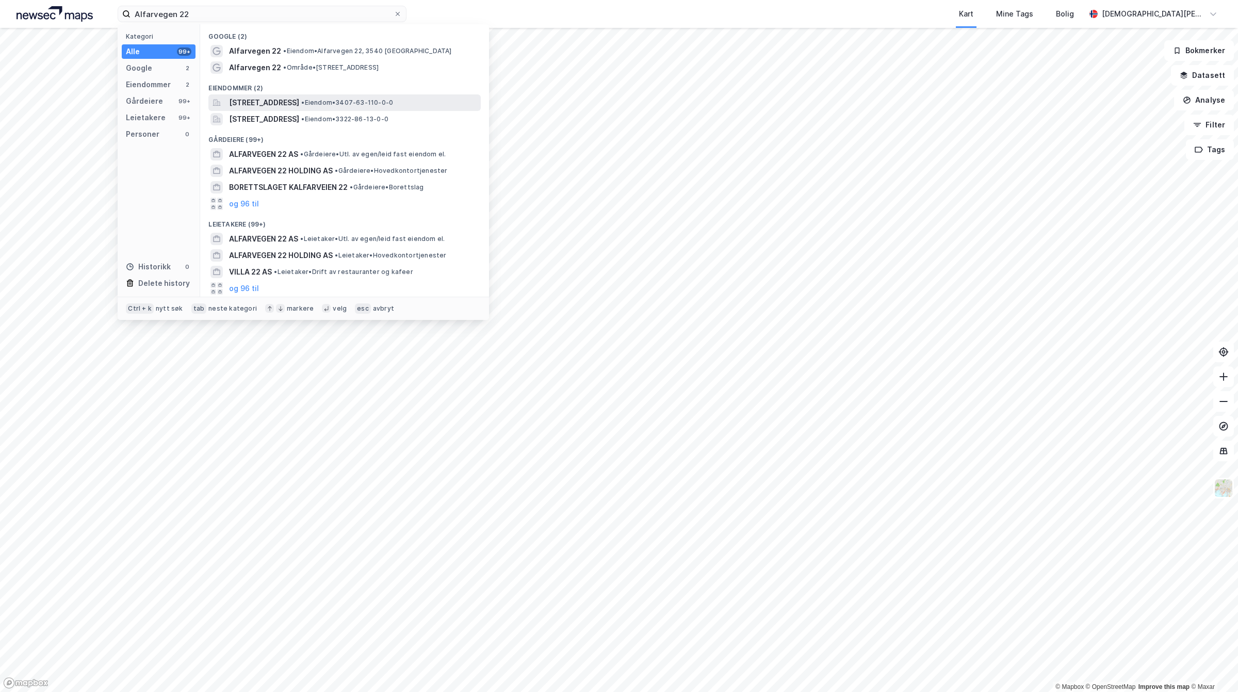
click at [285, 98] on span "[STREET_ADDRESS]" at bounding box center [264, 102] width 70 height 12
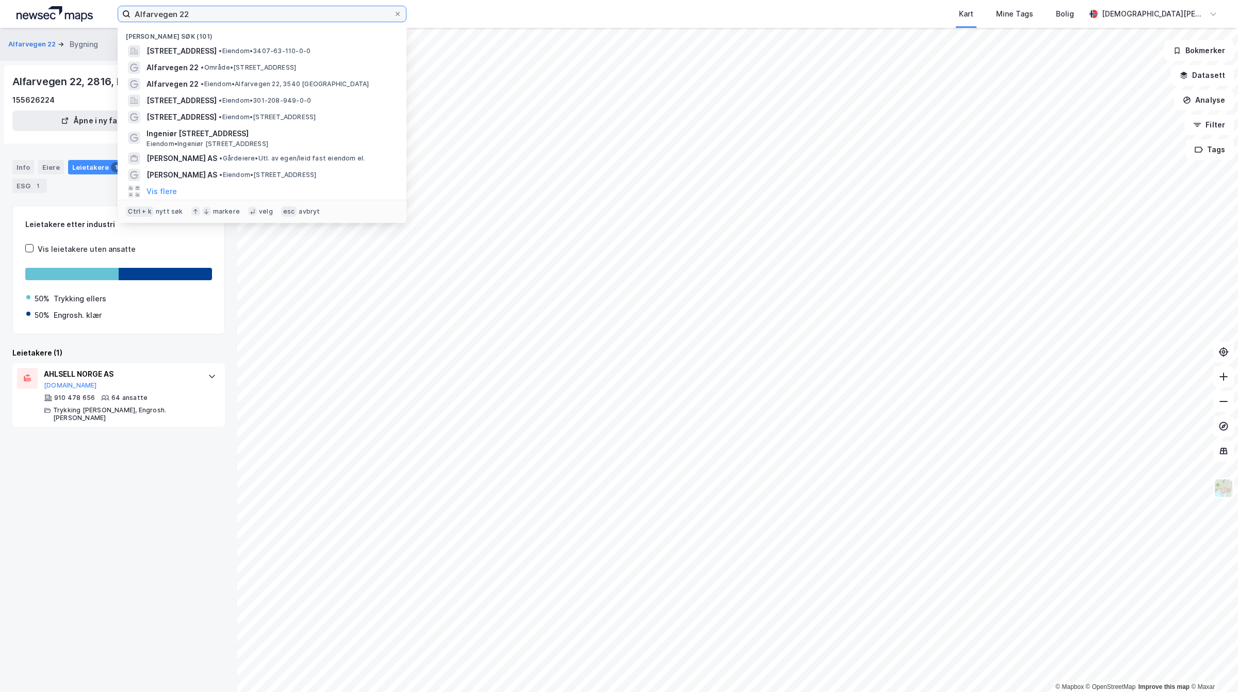
drag, startPoint x: 249, startPoint y: 13, endPoint x: 0, endPoint y: 15, distance: 249.2
click at [0, 15] on div "Alfarvegen 22 Nylige søk (101) Alfarvegen 22, 2816, [GEOGRAPHIC_DATA], [GEOGRAP…" at bounding box center [619, 14] width 1238 height 28
paste input "potekergaten 8"
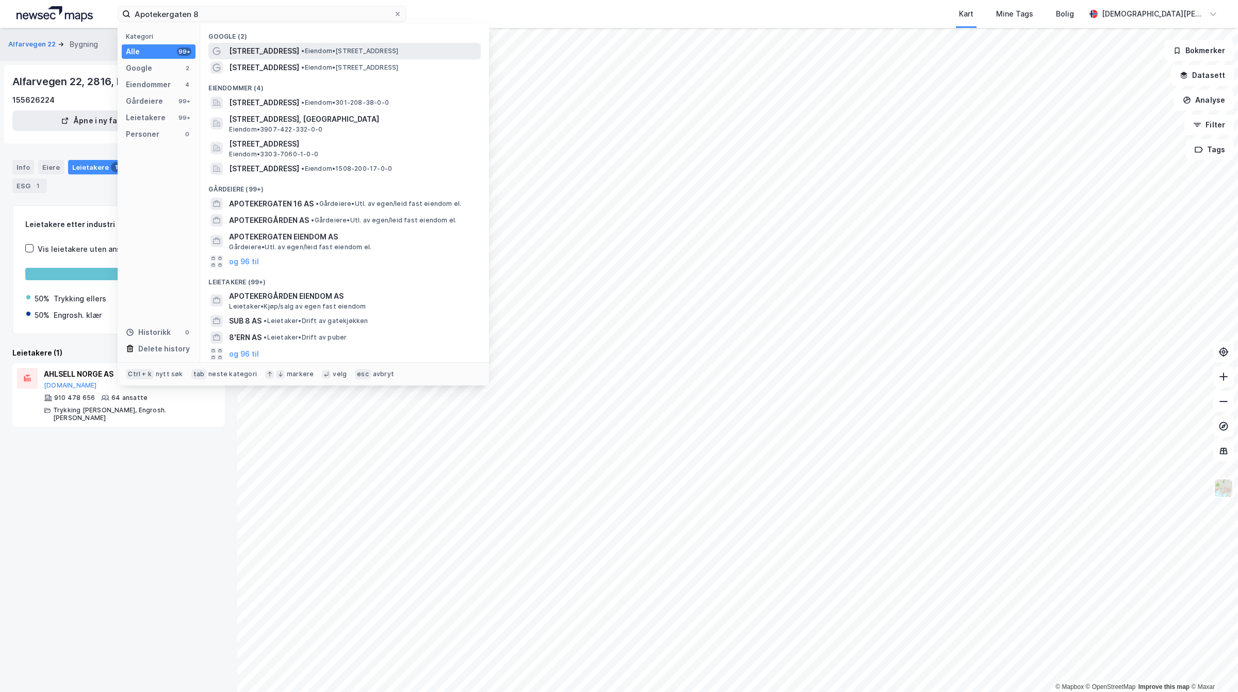
click at [282, 55] on span "[STREET_ADDRESS]" at bounding box center [264, 51] width 70 height 12
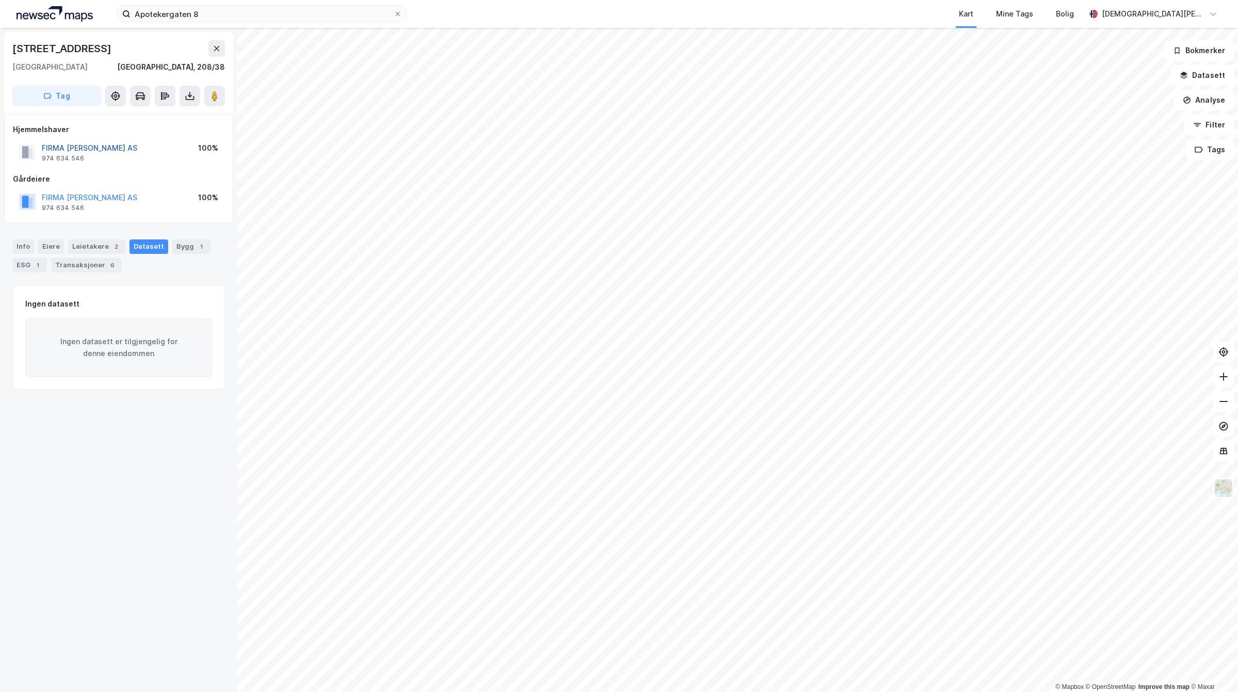
click at [0, 0] on button "FIRMA [PERSON_NAME] AS" at bounding box center [0, 0] width 0 height 0
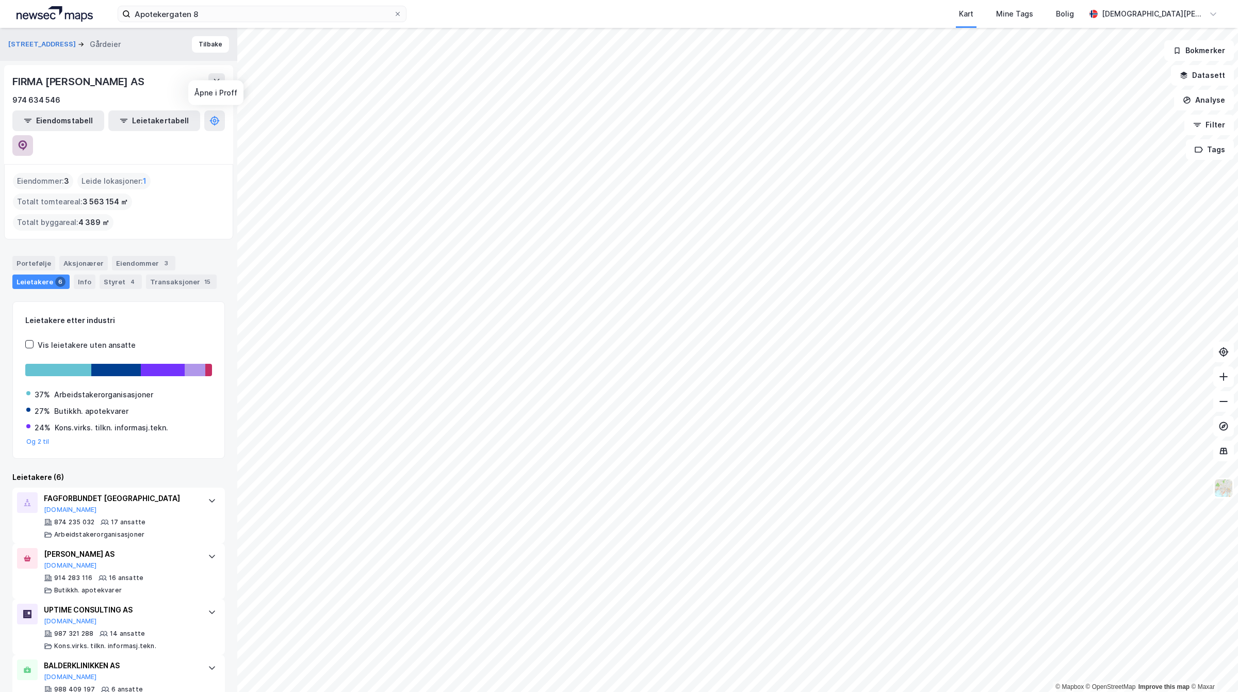
click at [24, 143] on icon at bounding box center [22, 144] width 3 height 3
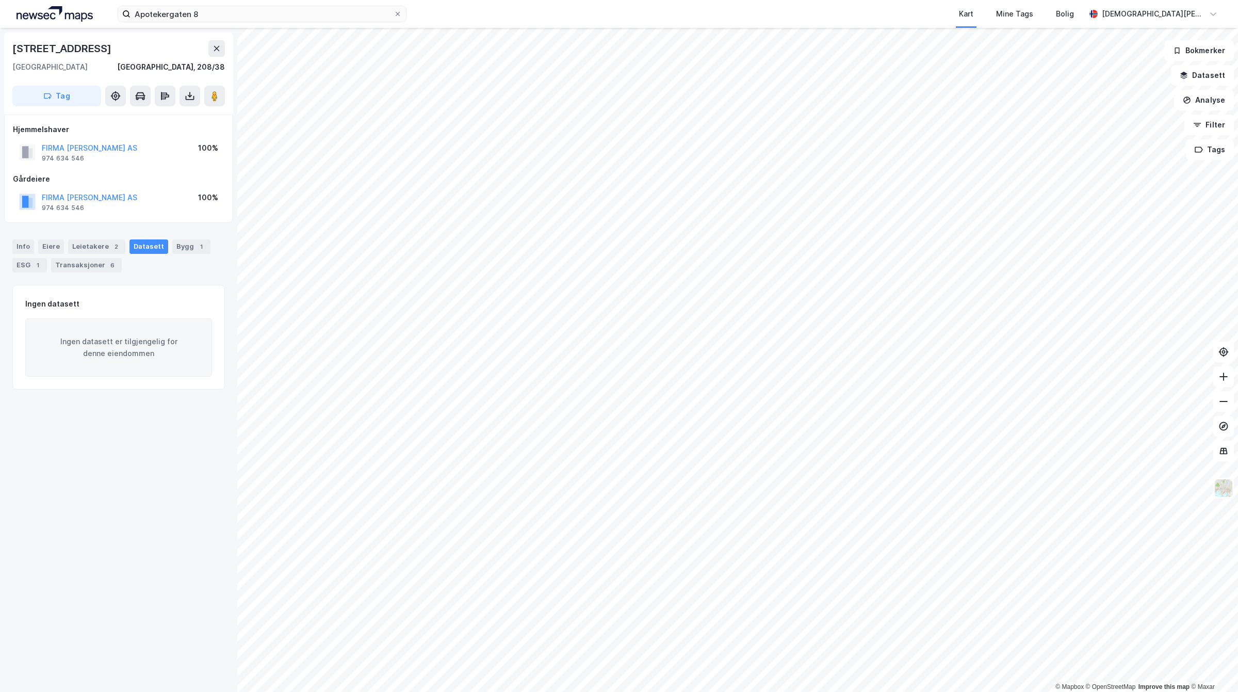
click at [734, 691] on html "Apotekergaten 8 Kart Mine Tags [PERSON_NAME] [PERSON_NAME] © Mapbox © OpenStree…" at bounding box center [619, 346] width 1238 height 692
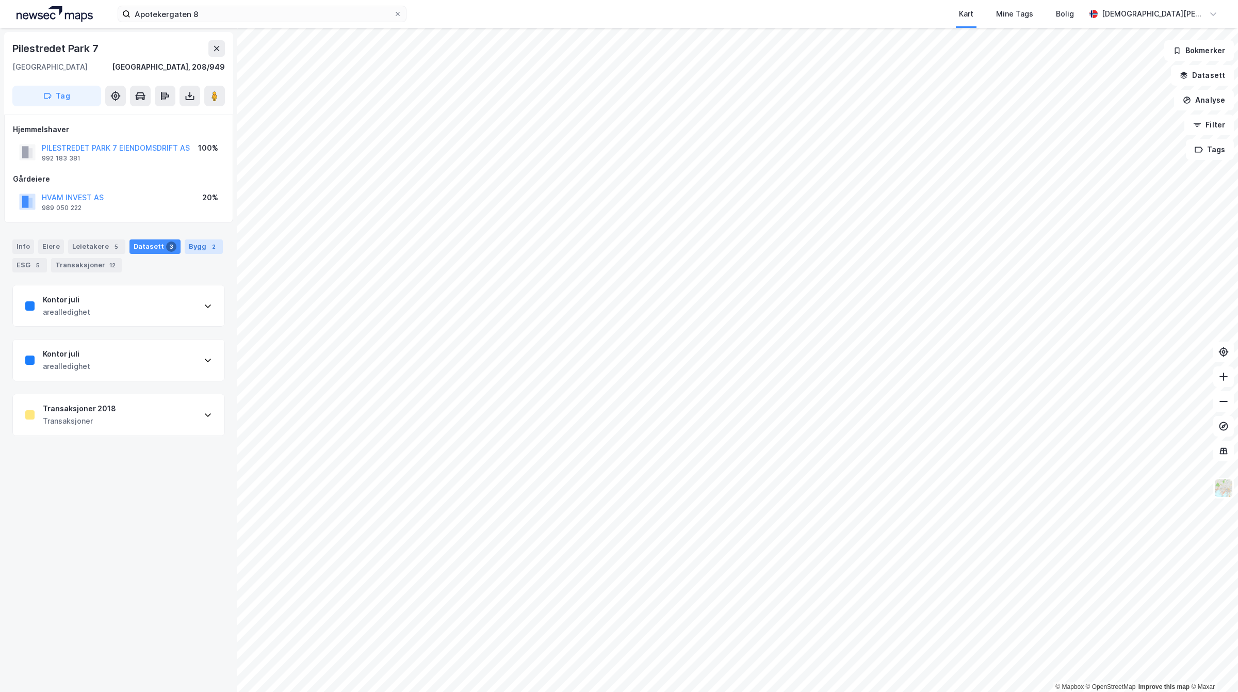
click at [185, 248] on div "Bygg 2" at bounding box center [204, 246] width 38 height 14
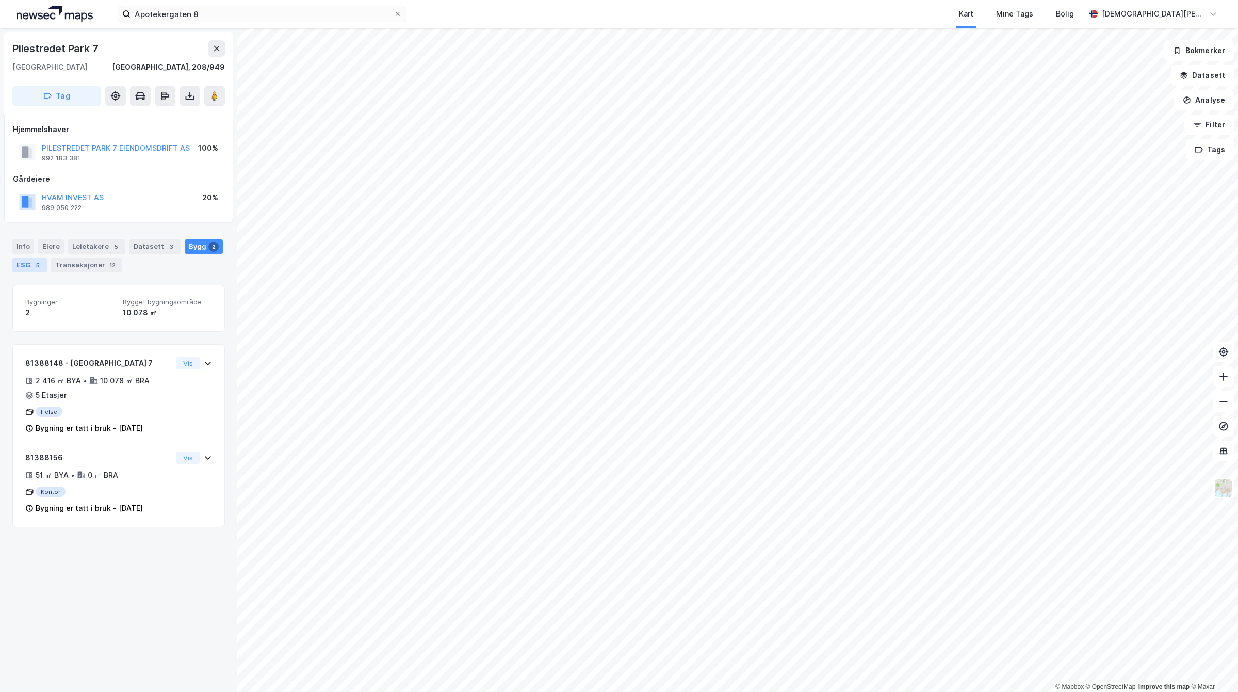
click at [21, 269] on div "ESG 5" at bounding box center [29, 265] width 35 height 14
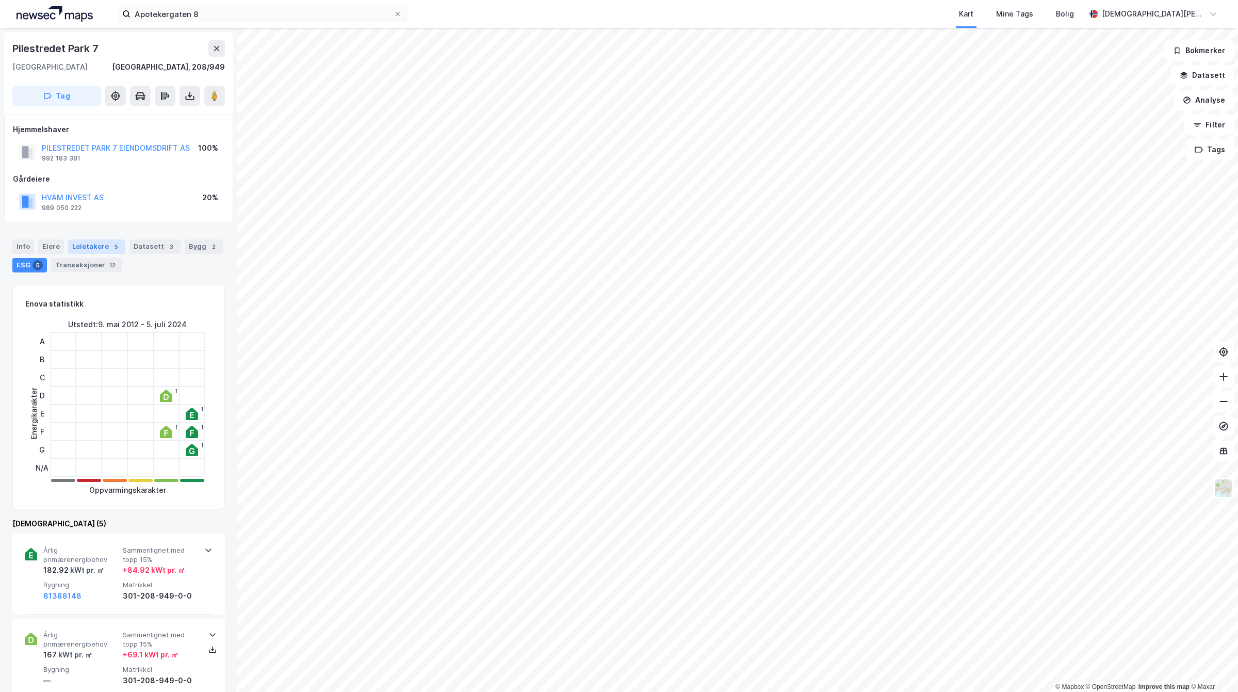
click at [84, 248] on div "Leietakere 5" at bounding box center [96, 246] width 57 height 14
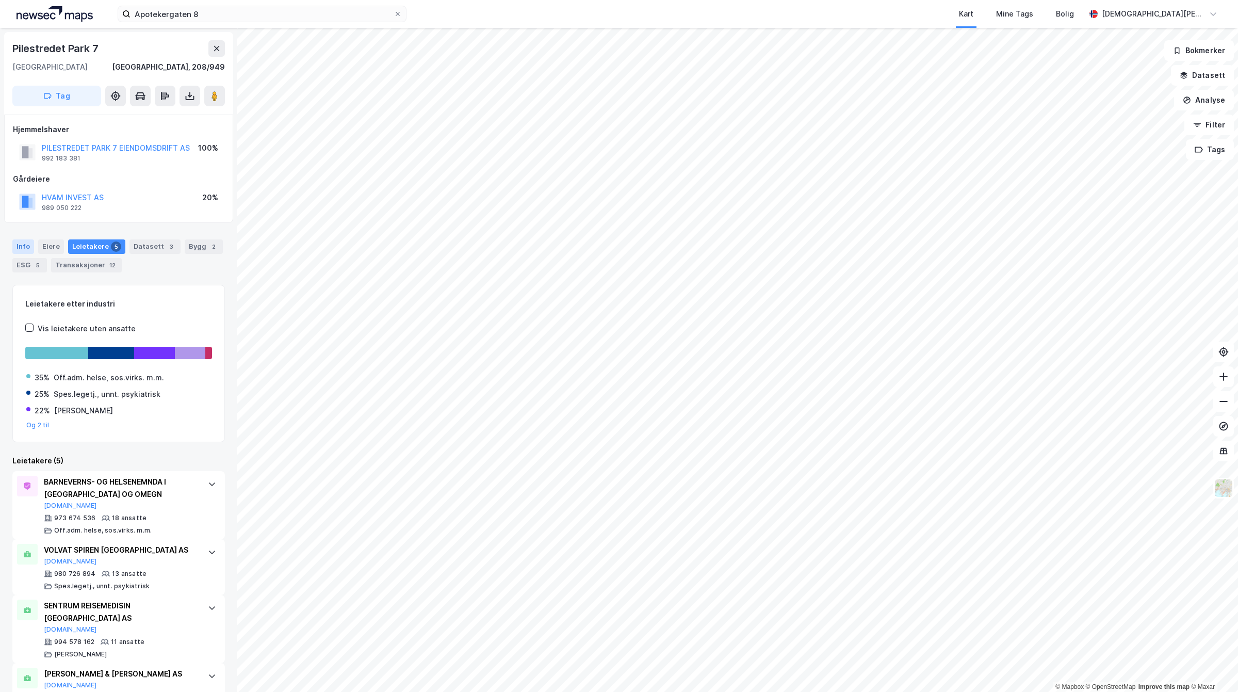
click at [19, 245] on div "Info" at bounding box center [23, 246] width 22 height 14
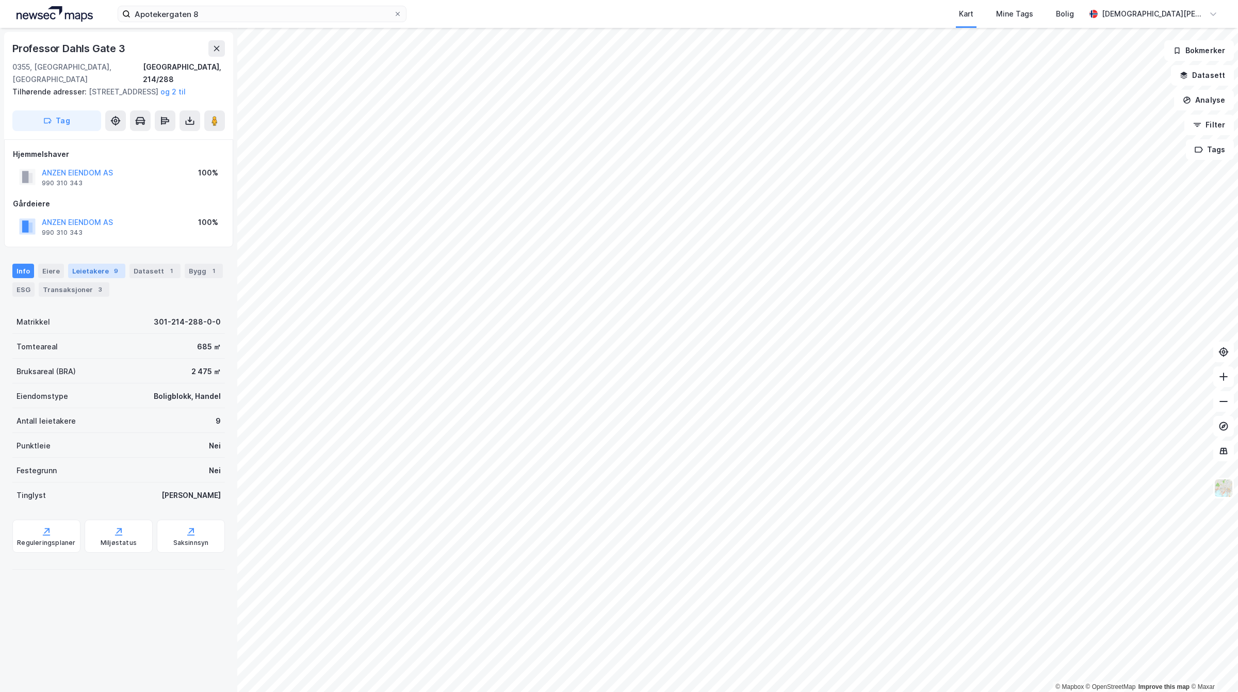
click at [86, 277] on div "Leietakere 9" at bounding box center [96, 271] width 57 height 14
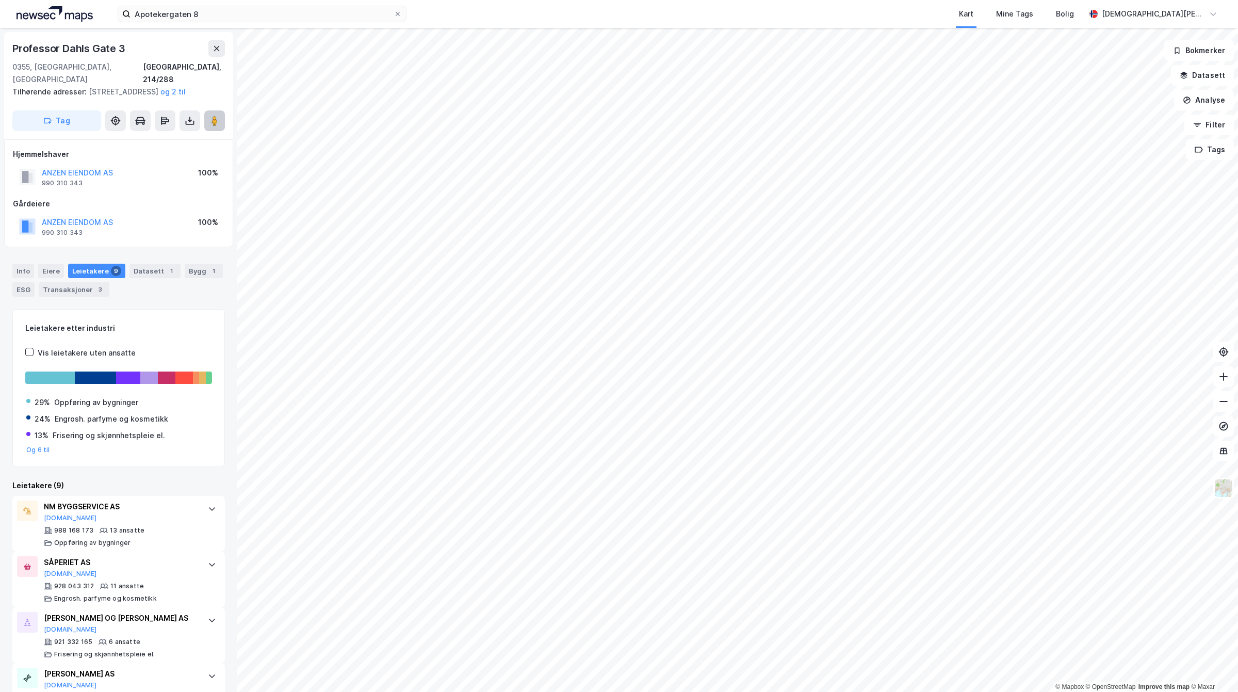
click at [215, 120] on image at bounding box center [215, 121] width 6 height 10
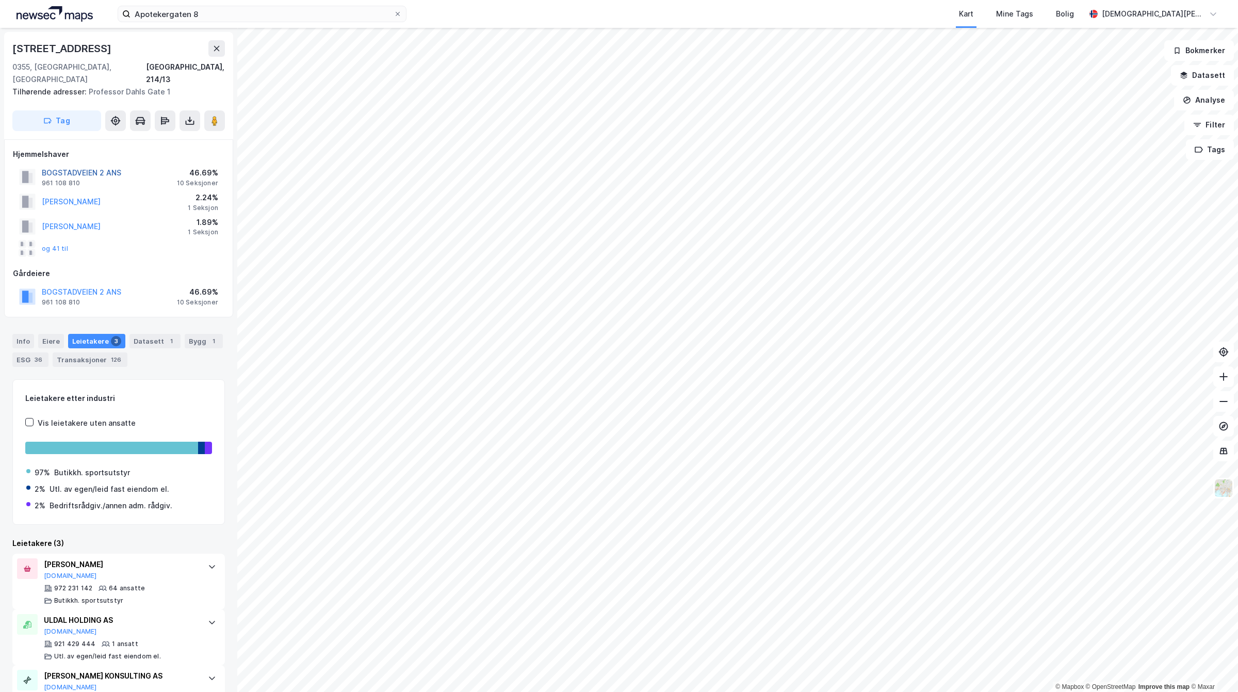
click at [0, 0] on button "BOGSTADVEIEN 2 ANS" at bounding box center [0, 0] width 0 height 0
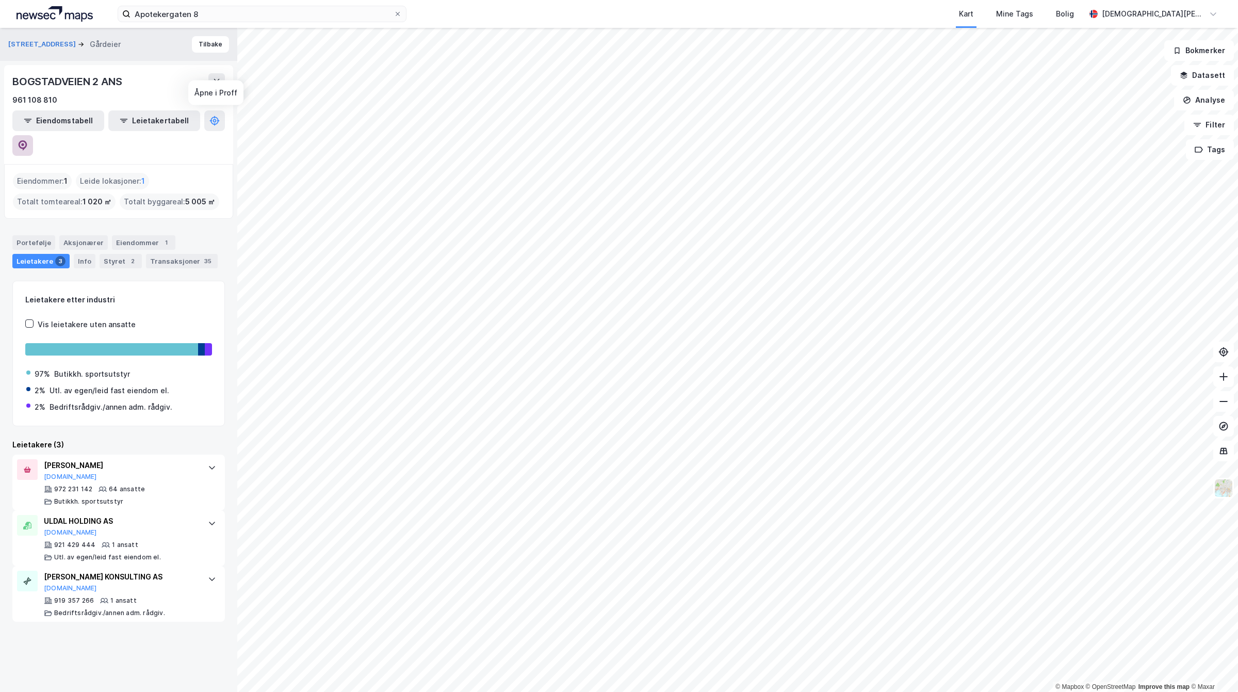
click at [28, 140] on icon at bounding box center [23, 145] width 10 height 10
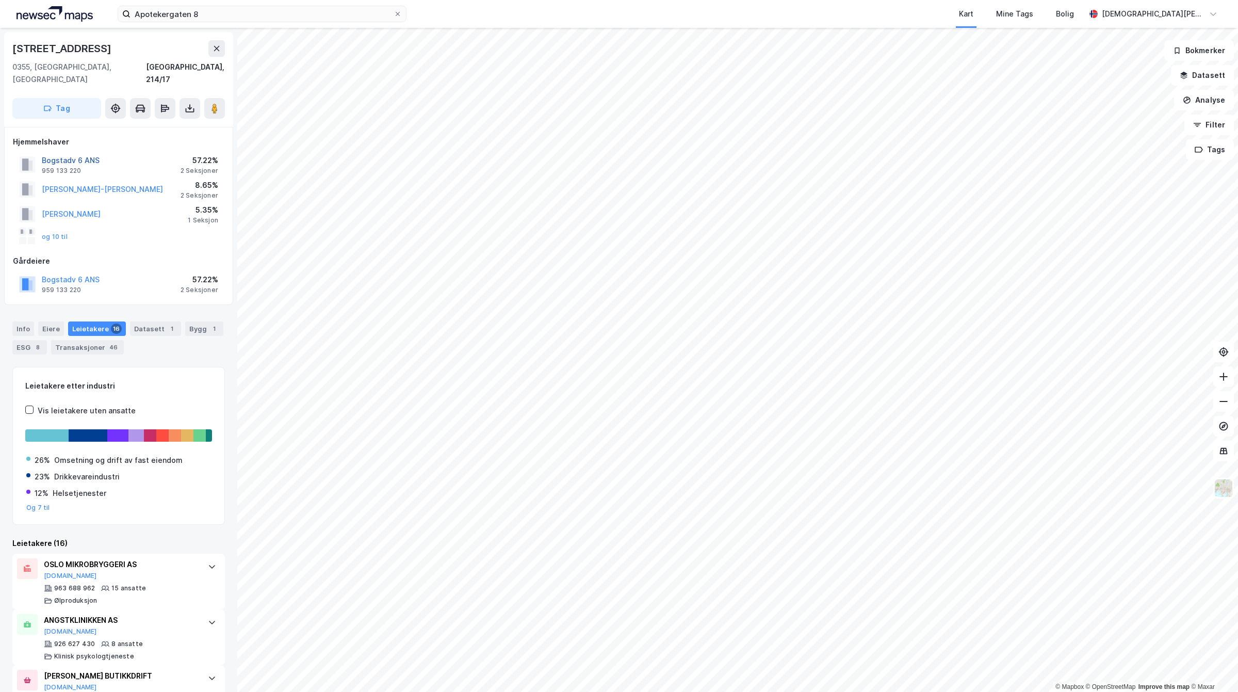
click at [0, 0] on button "Bogstadv 6 ANS" at bounding box center [0, 0] width 0 height 0
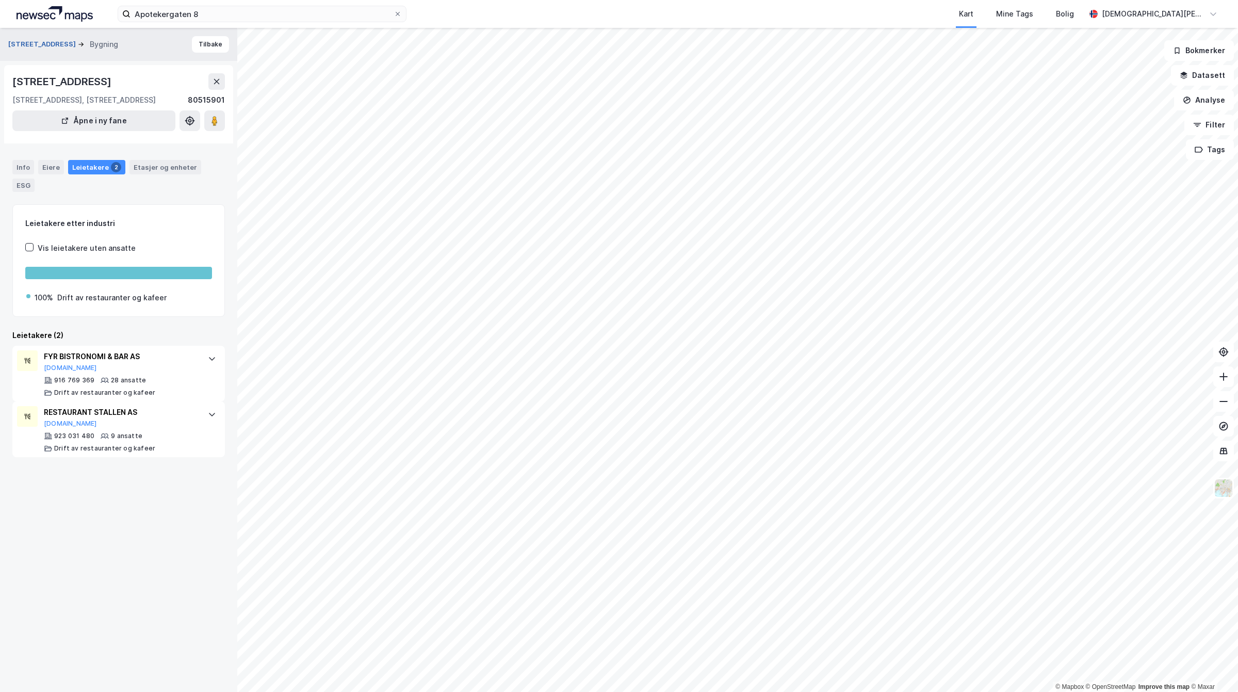
click at [50, 44] on button "[STREET_ADDRESS]" at bounding box center [43, 44] width 70 height 10
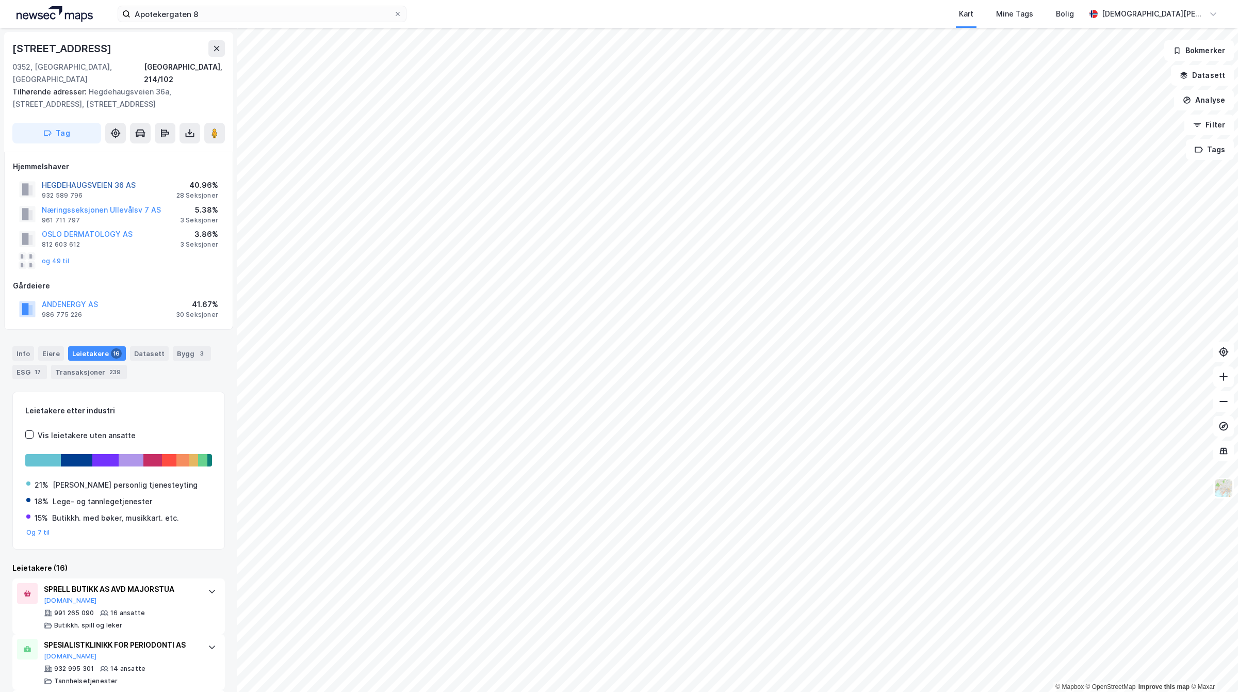
click at [0, 0] on button "HEGDEHAUGSVEIEN 36 AS" at bounding box center [0, 0] width 0 height 0
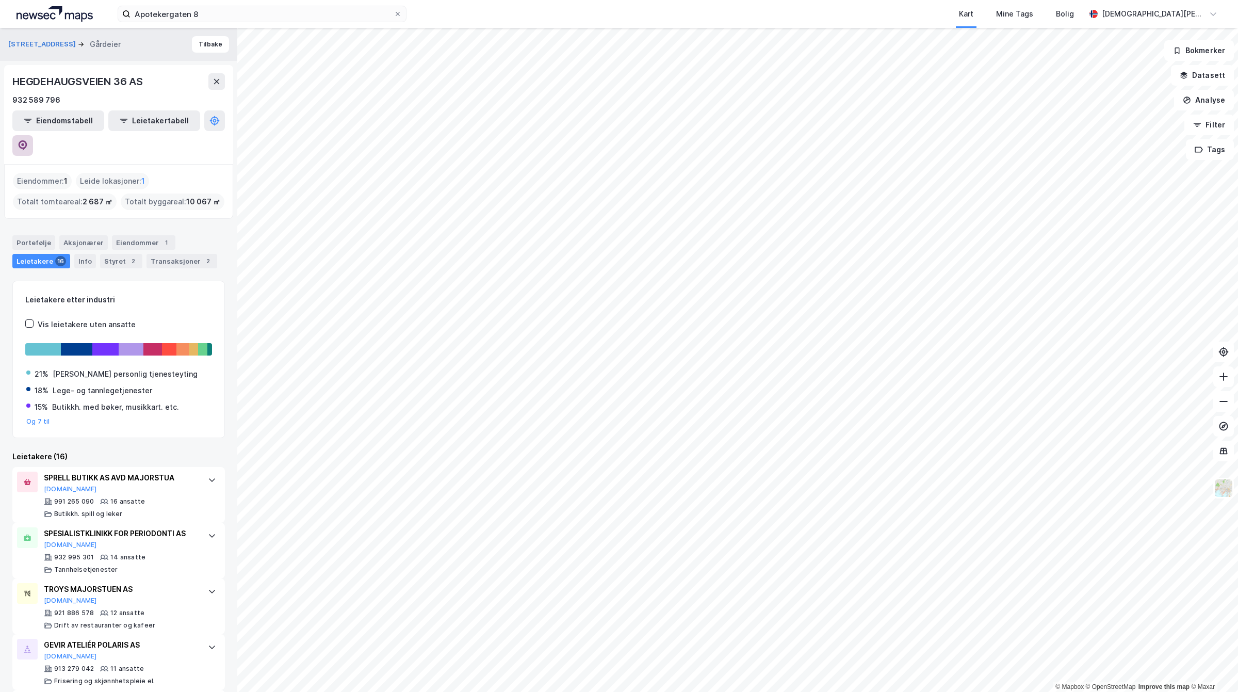
click at [33, 135] on button at bounding box center [22, 145] width 21 height 21
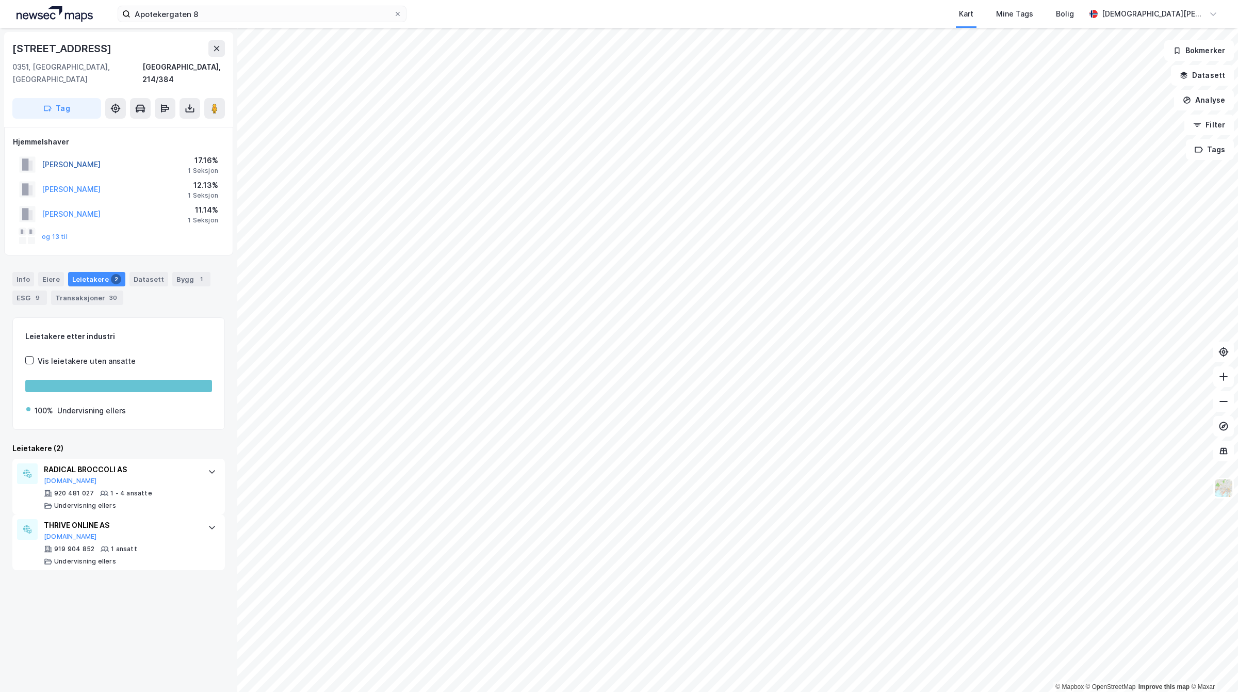
click at [0, 0] on button "[PERSON_NAME]" at bounding box center [0, 0] width 0 height 0
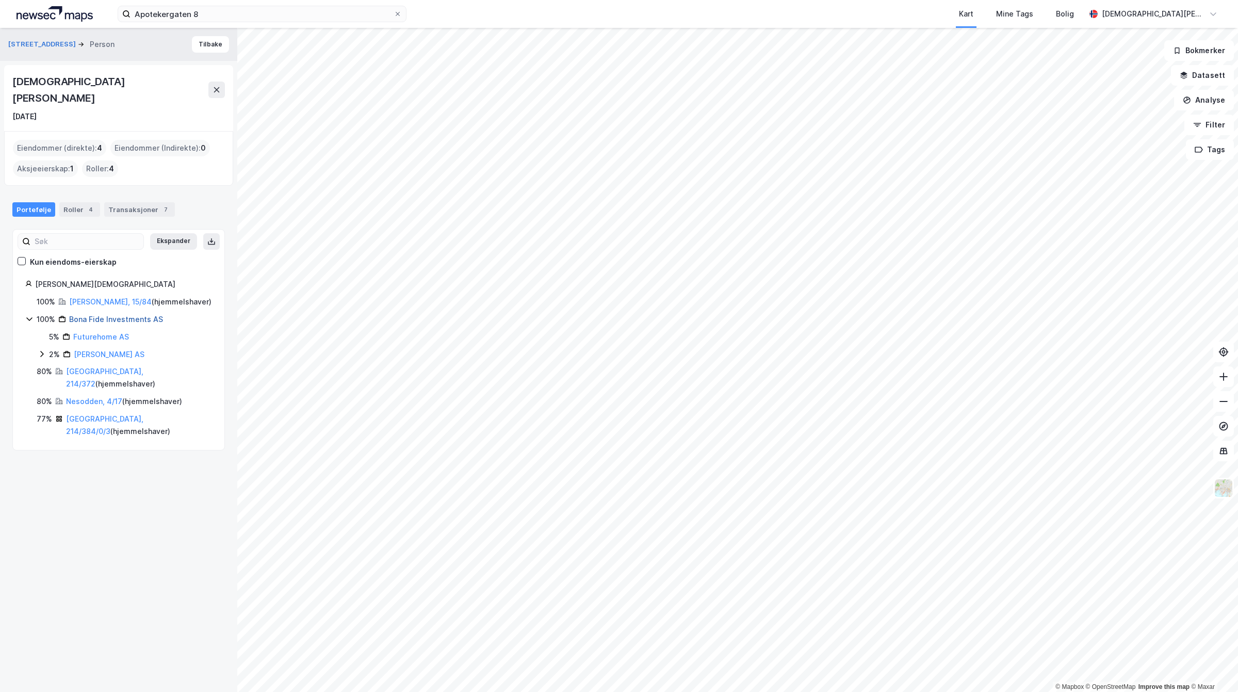
click at [142, 315] on link "Bona Fide Investments AS" at bounding box center [116, 319] width 94 height 9
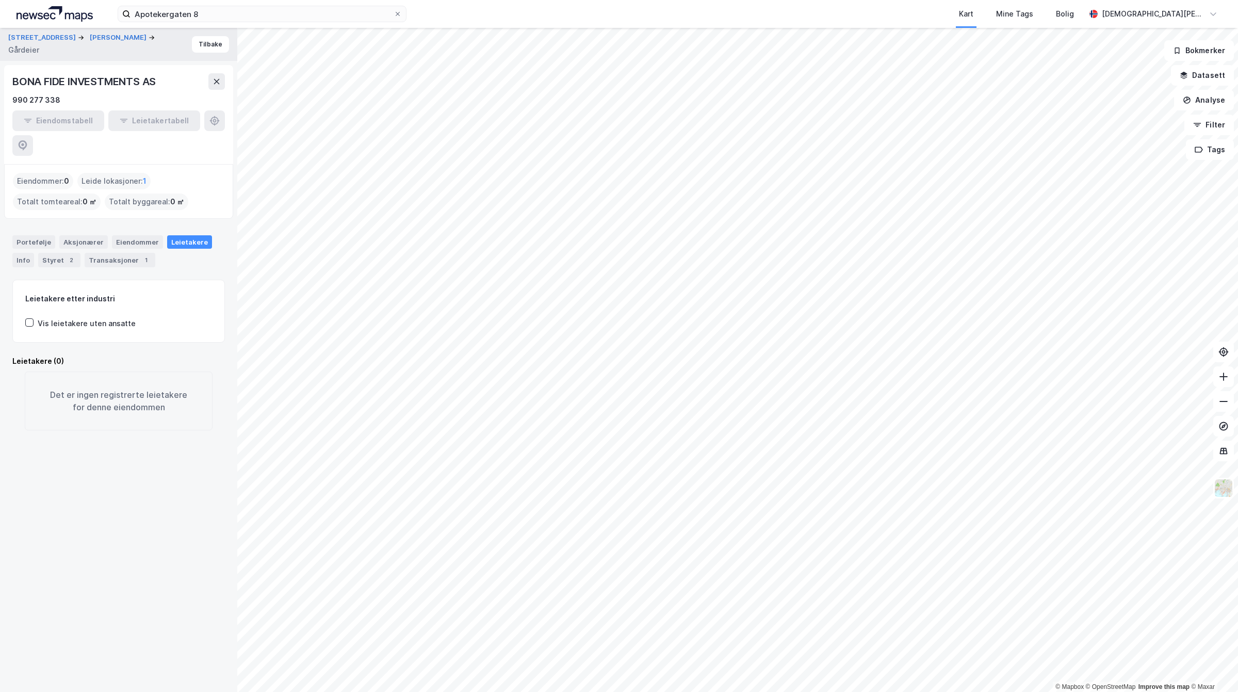
click at [96, 73] on div "BONA FIDE INVESTMENTS AS" at bounding box center [85, 81] width 146 height 17
drag, startPoint x: 184, startPoint y: 83, endPoint x: 0, endPoint y: 83, distance: 183.7
click at [0, 83] on div "Uranienborg Terrasse 19 [PERSON_NAME] Tilbake BONA FIDE INVESTMENTS AS 990 277 …" at bounding box center [118, 360] width 237 height 664
copy div "BONA FIDE INVESTMENTS AS"
click at [59, 33] on button "[STREET_ADDRESS]" at bounding box center [43, 38] width 70 height 10
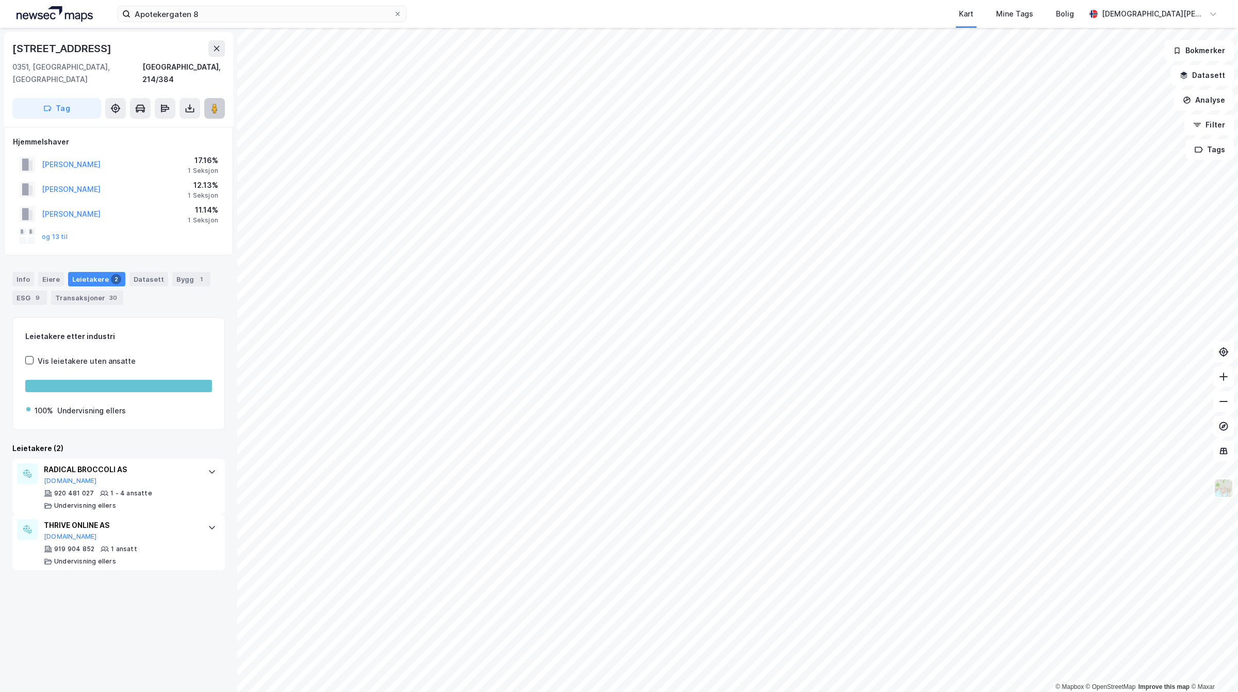
click at [212, 103] on image at bounding box center [215, 108] width 6 height 10
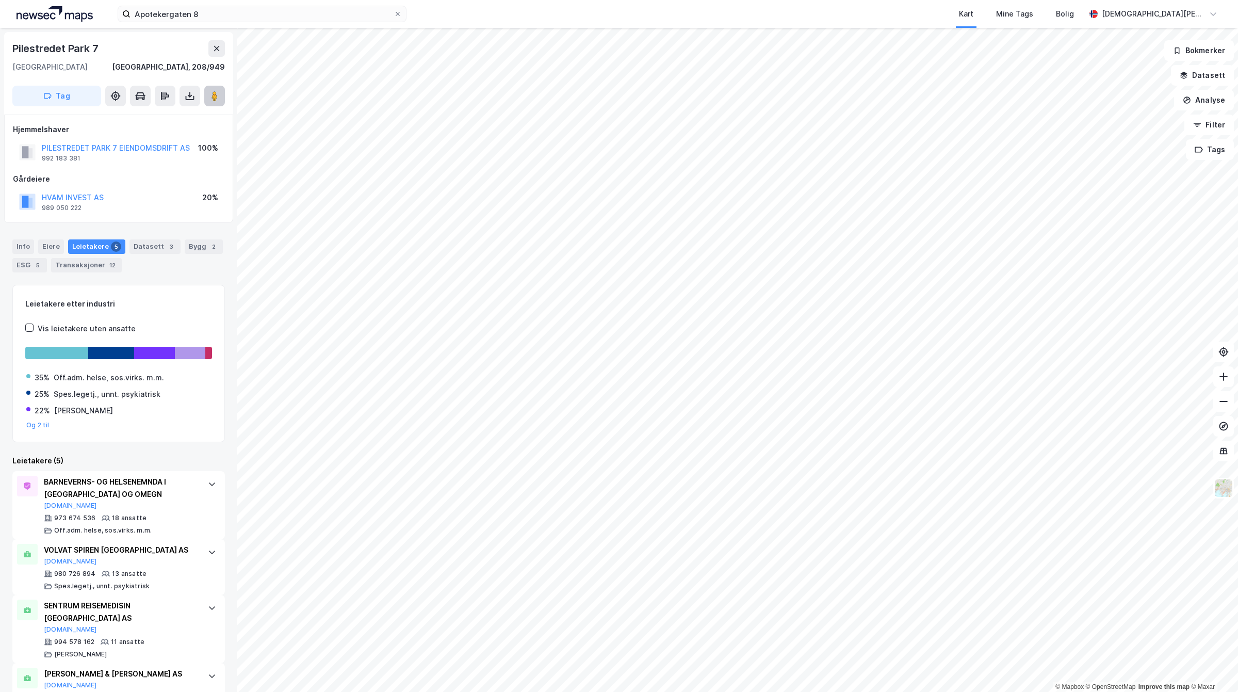
click at [212, 98] on image at bounding box center [215, 96] width 6 height 10
click at [208, 248] on div "2" at bounding box center [213, 246] width 10 height 10
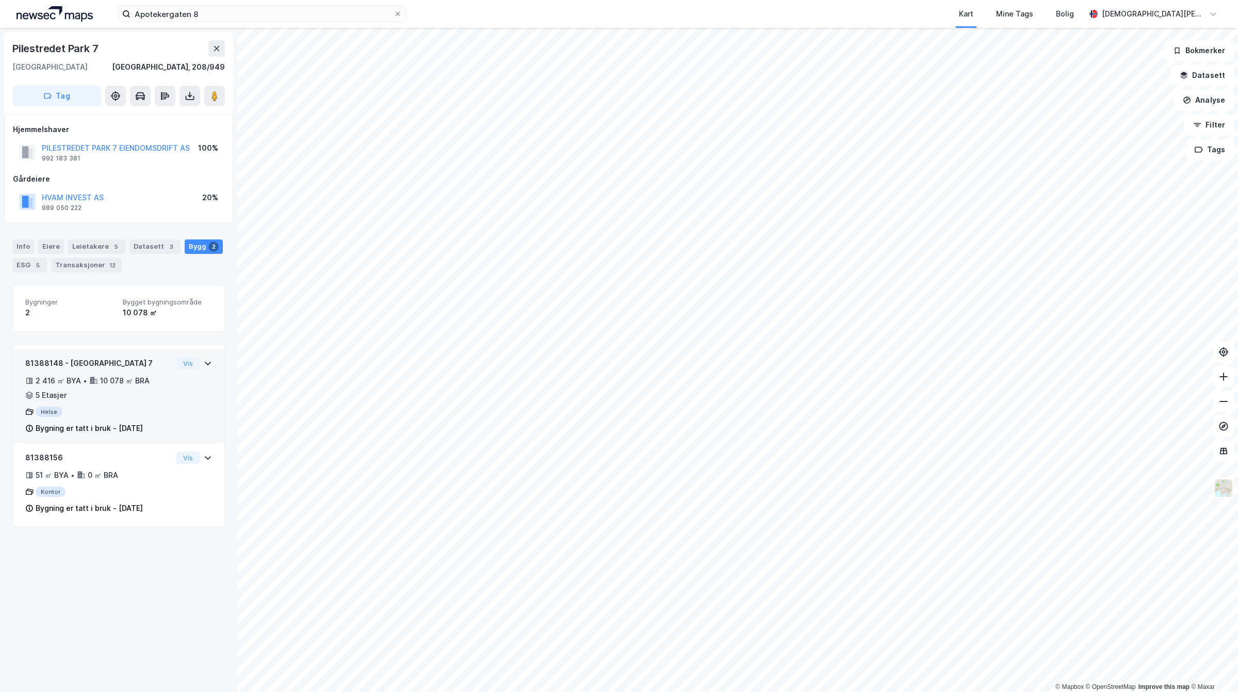
click at [133, 418] on div "81388148 - [GEOGRAPHIC_DATA] 7 2 416 ㎡ BYA • 10 078 ㎡ BRA • 5 Etasjer Helse Byg…" at bounding box center [98, 395] width 147 height 77
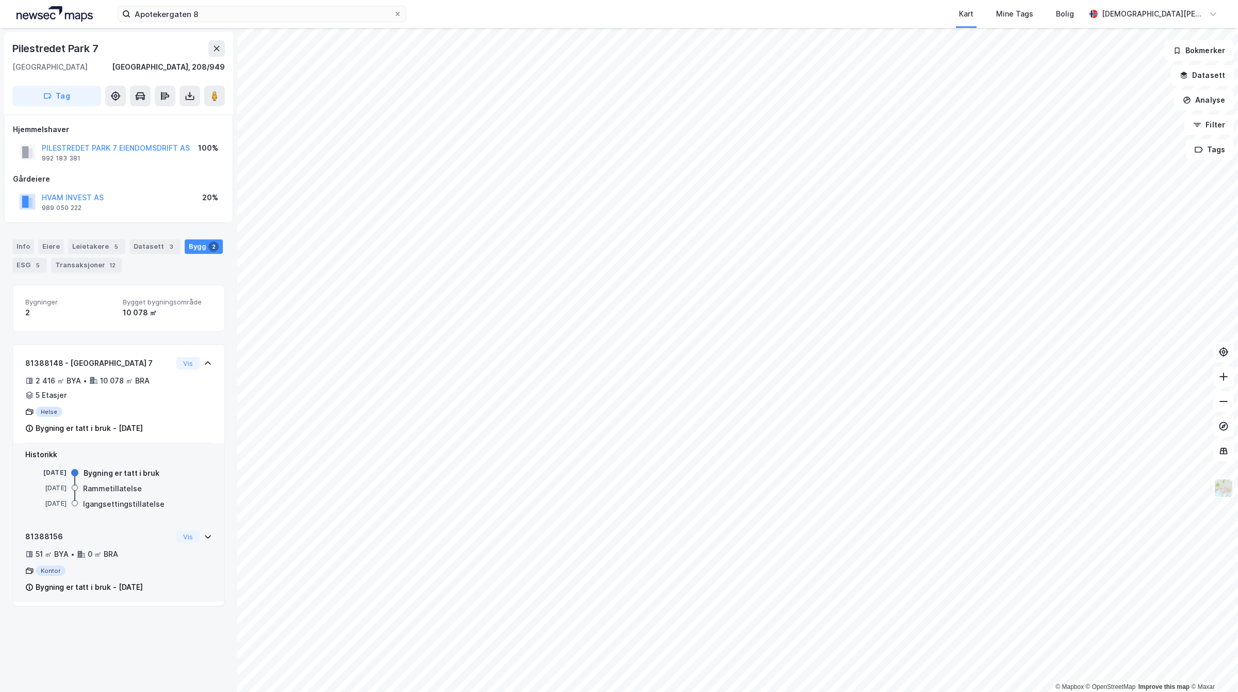
drag, startPoint x: 150, startPoint y: 610, endPoint x: 144, endPoint y: 596, distance: 14.6
click at [150, 610] on div "[GEOGRAPHIC_DATA] [GEOGRAPHIC_DATA], 208/949 Tag Hjemmelshaver PILESTREDET PARK…" at bounding box center [118, 360] width 237 height 664
click at [140, 583] on div "Bygning er tatt i bruk - [DATE]" at bounding box center [89, 587] width 107 height 12
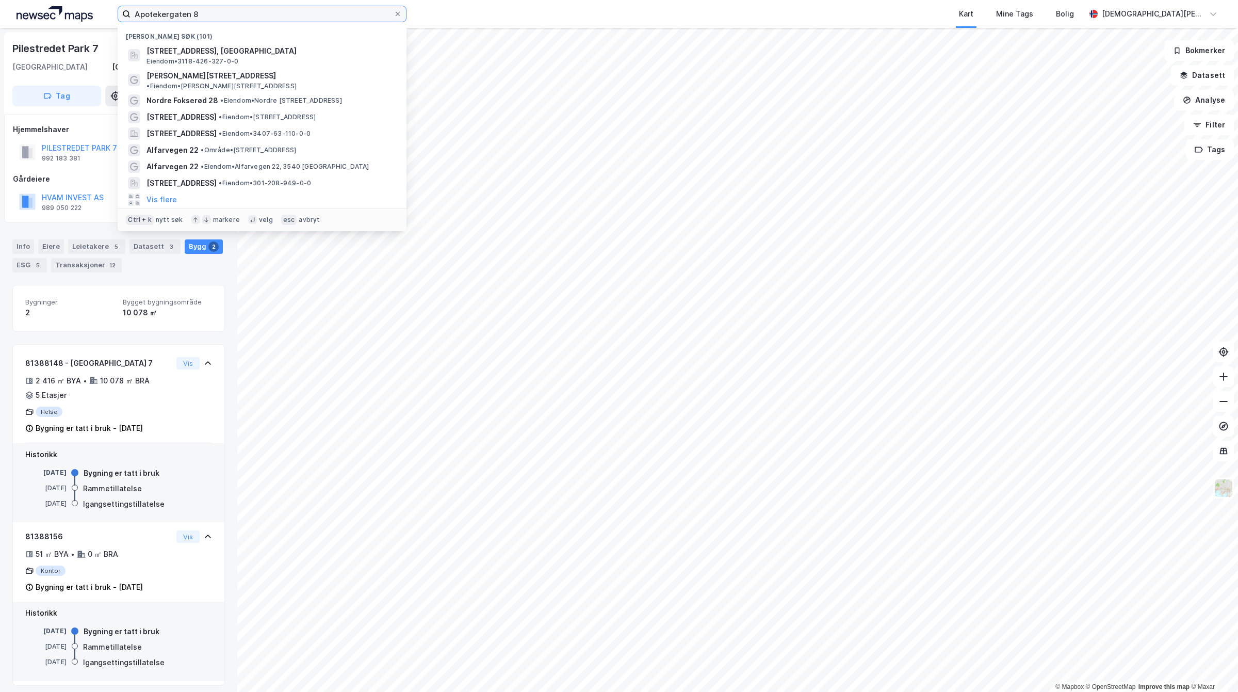
drag, startPoint x: 217, startPoint y: 17, endPoint x: 88, endPoint y: 11, distance: 129.6
click at [88, 11] on div "Apotekergaten 8 Nylige søk (101) [STREET_ADDRESS], [GEOGRAPHIC_DATA], [GEOGRAPH…" at bounding box center [619, 14] width 1238 height 28
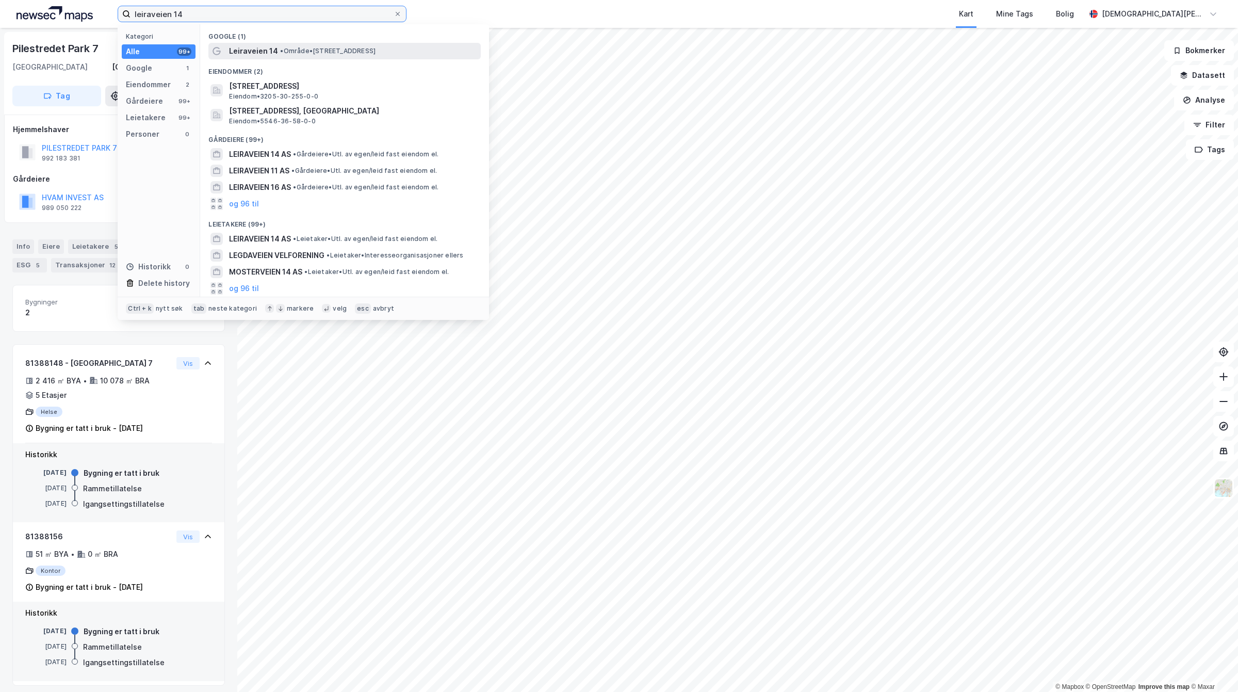
type input "leiraveien 14"
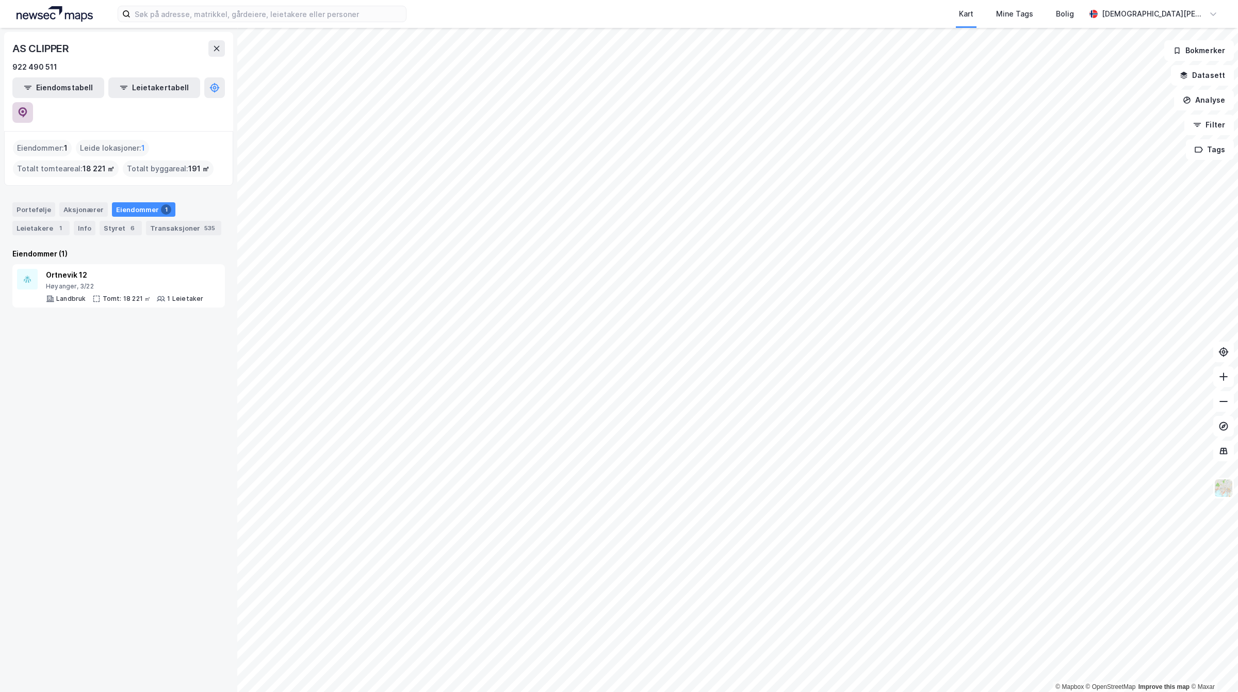
click at [33, 102] on button at bounding box center [22, 112] width 21 height 21
